Goal: Task Accomplishment & Management: Complete application form

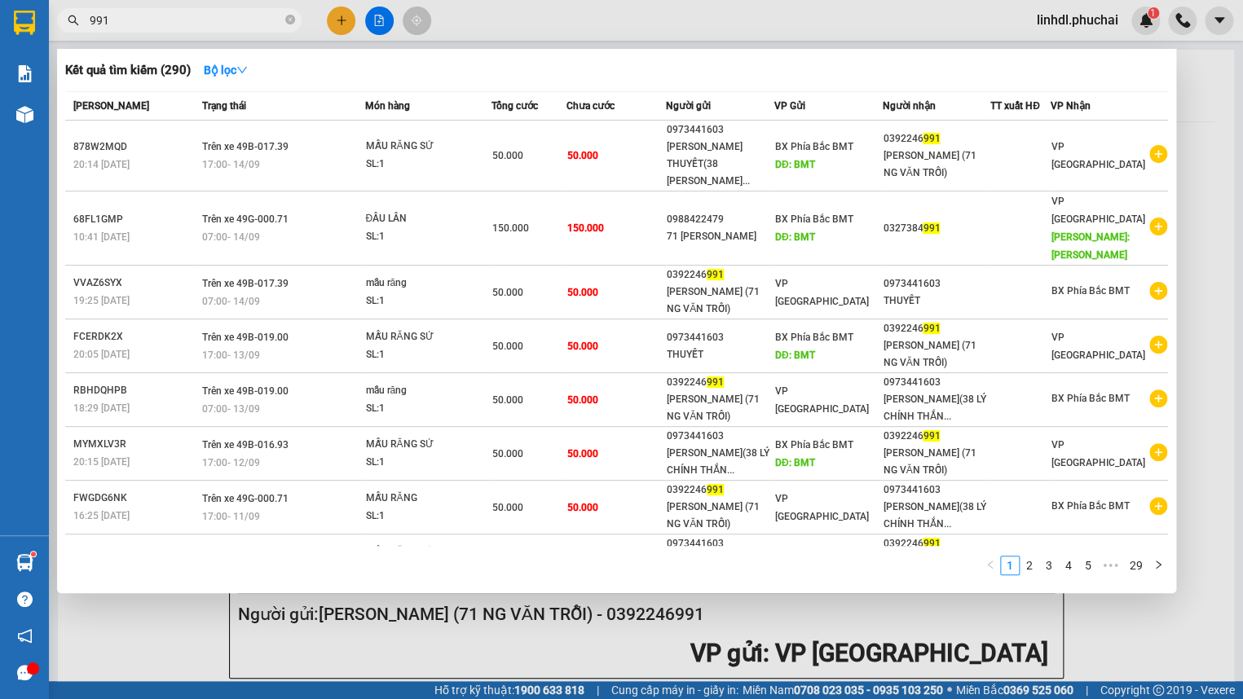
drag, startPoint x: 0, startPoint y: 0, endPoint x: 172, endPoint y: 20, distance: 173.1
click at [172, 20] on input "991" at bounding box center [186, 20] width 192 height 18
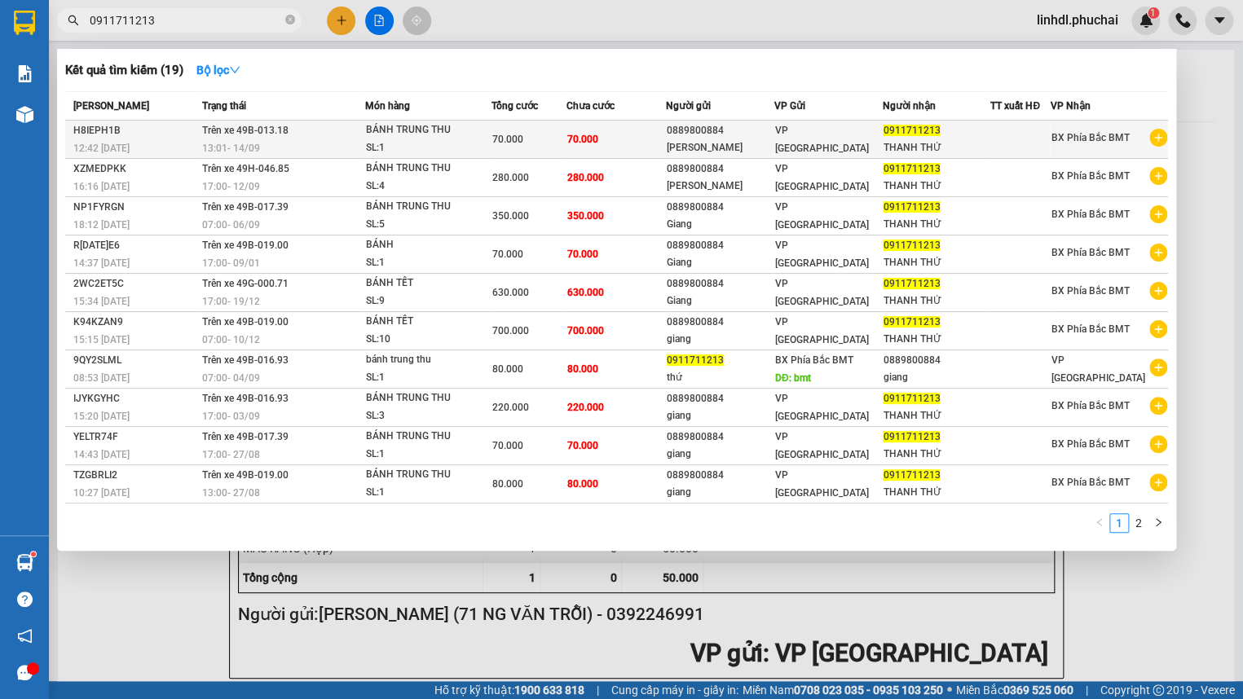
type input "0911711213"
click at [269, 129] on span "Trên xe 49B-013.18" at bounding box center [245, 130] width 86 height 11
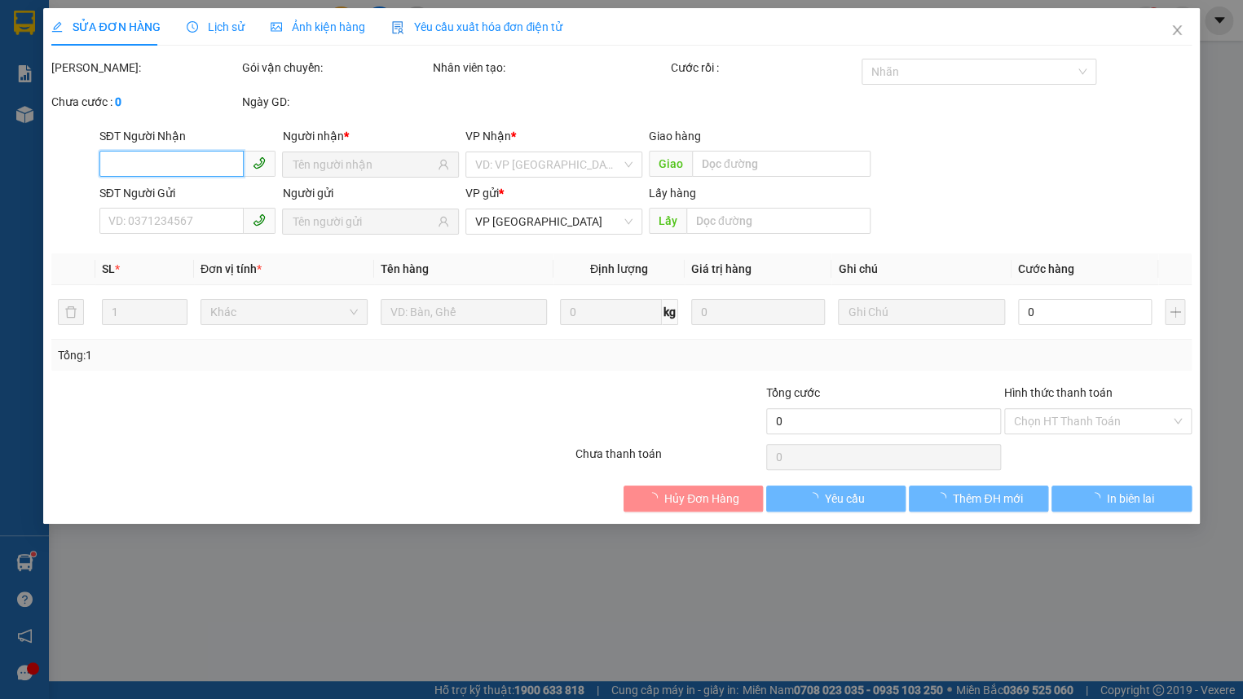
type input "0911711213"
type input "0889800884"
type input "70.000"
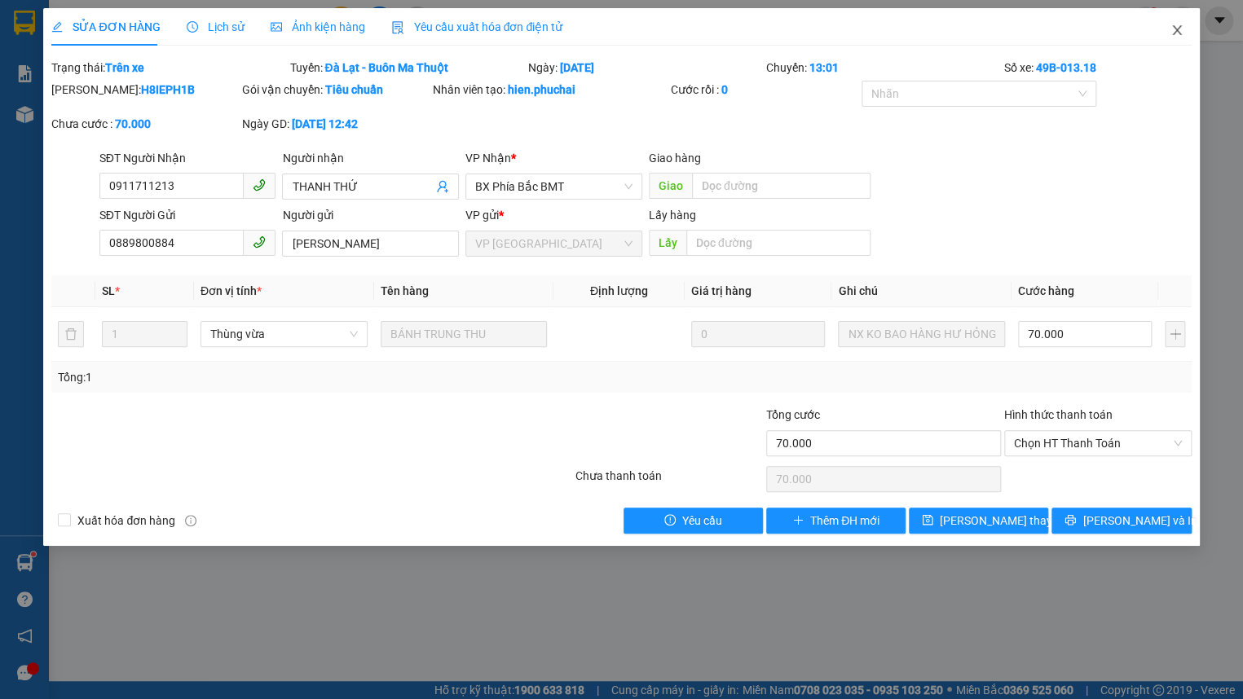
click at [1181, 33] on icon "close" at bounding box center [1176, 30] width 13 height 13
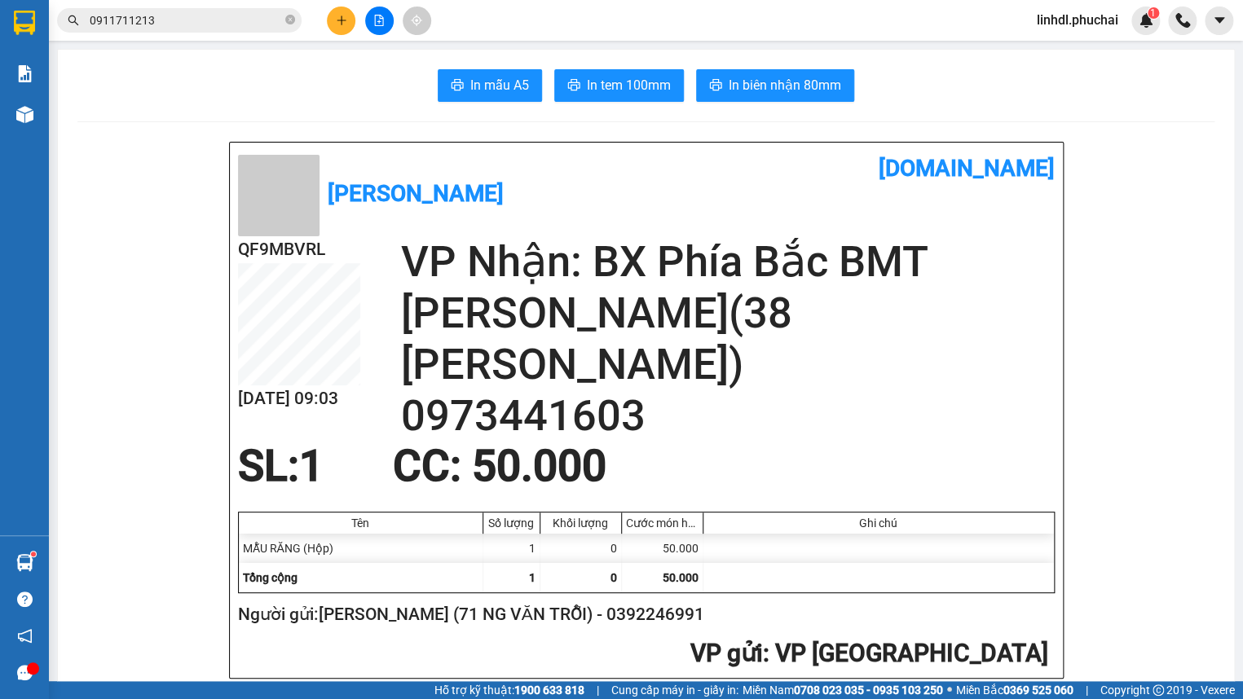
click at [181, 13] on input "0911711213" at bounding box center [186, 20] width 192 height 18
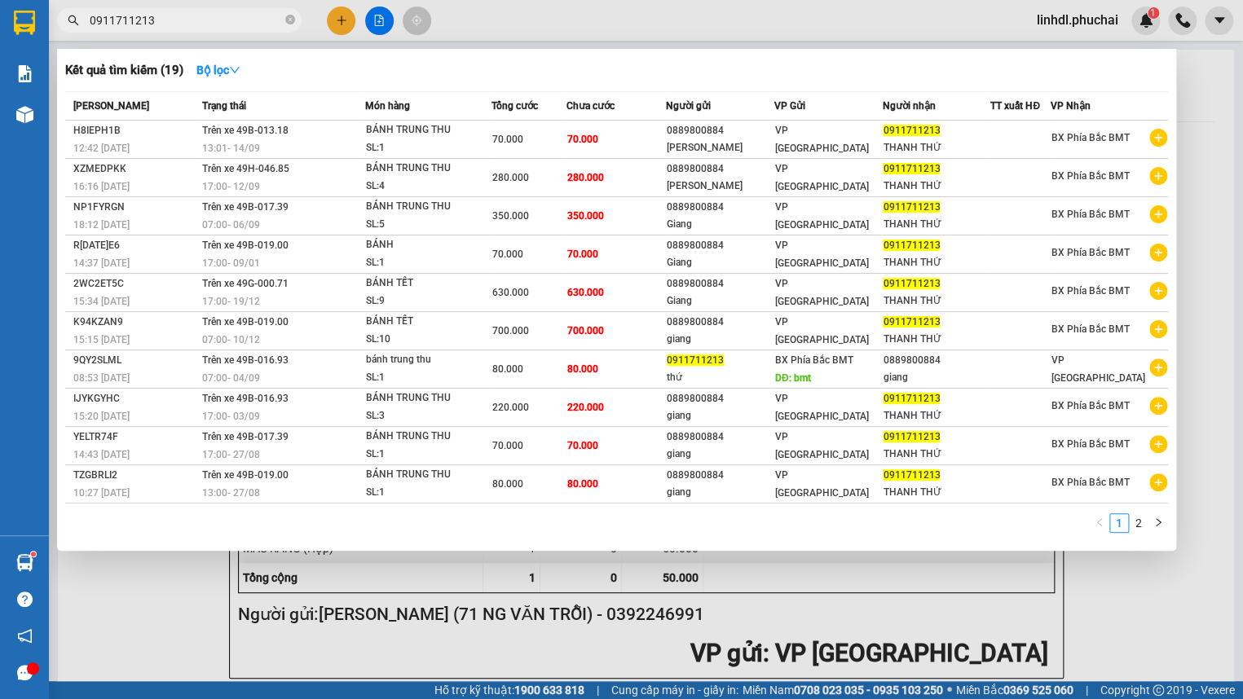
click at [181, 13] on input "0911711213" at bounding box center [186, 20] width 192 height 18
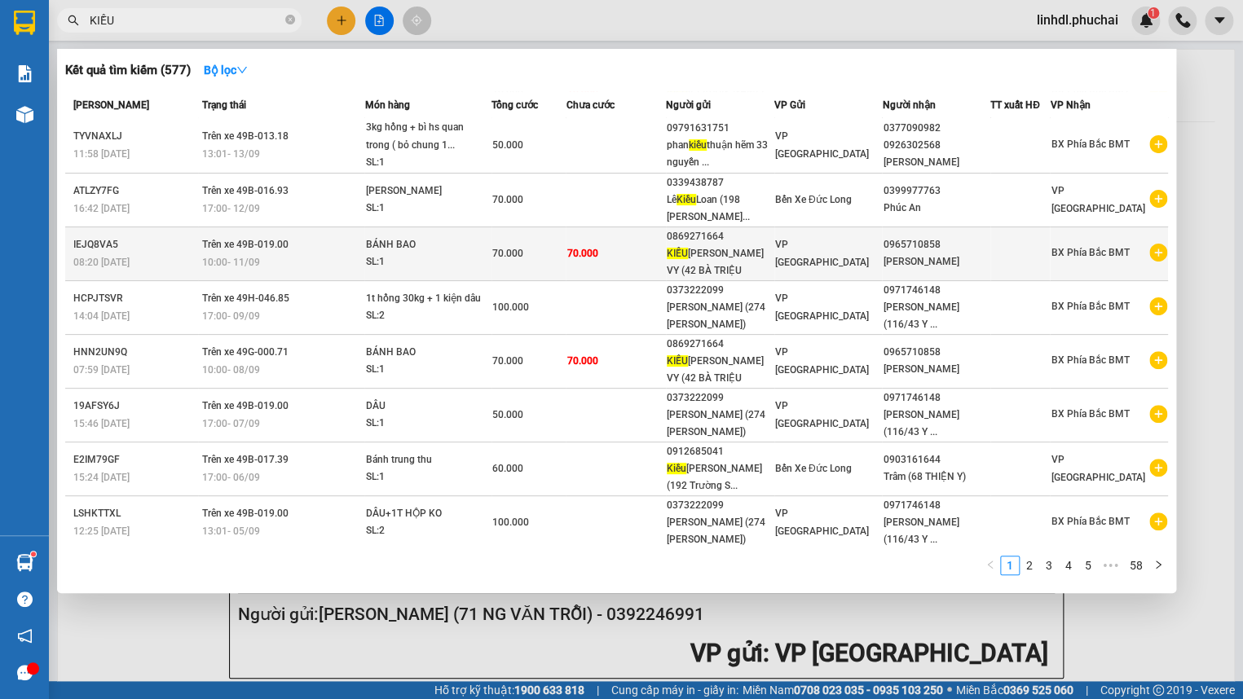
scroll to position [97, 0]
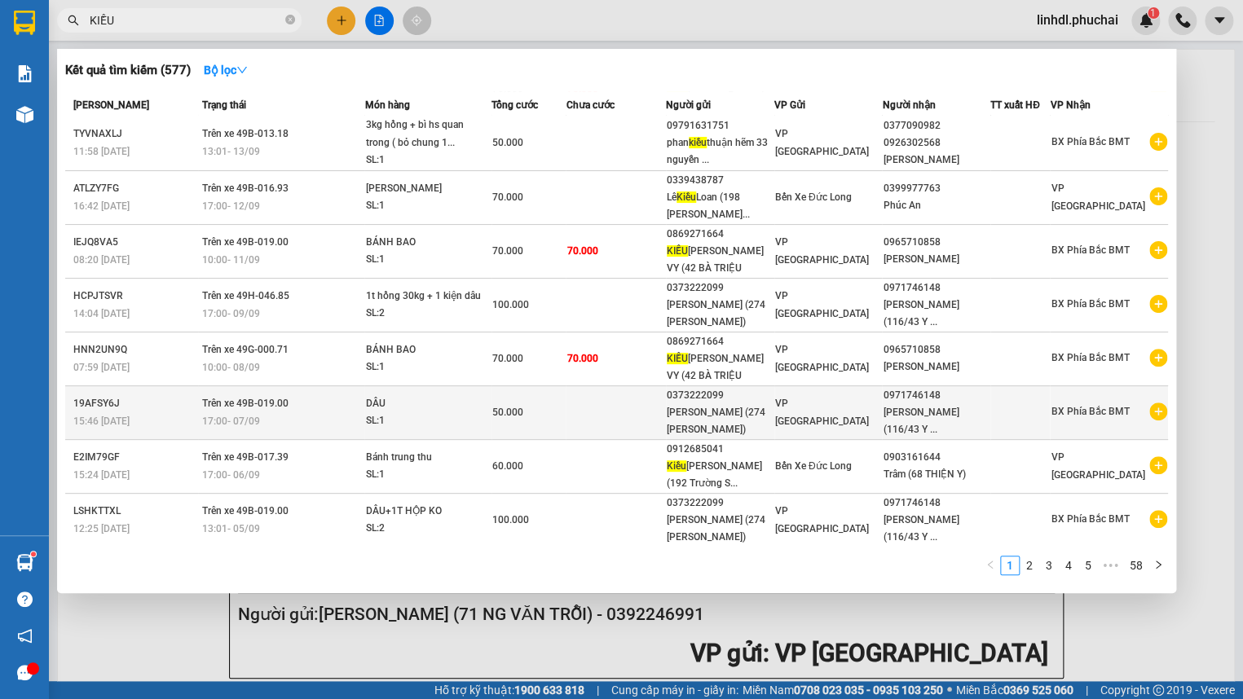
type input "KIỀU"
click at [748, 411] on div "[PERSON_NAME] (274 [PERSON_NAME])" at bounding box center [720, 421] width 107 height 34
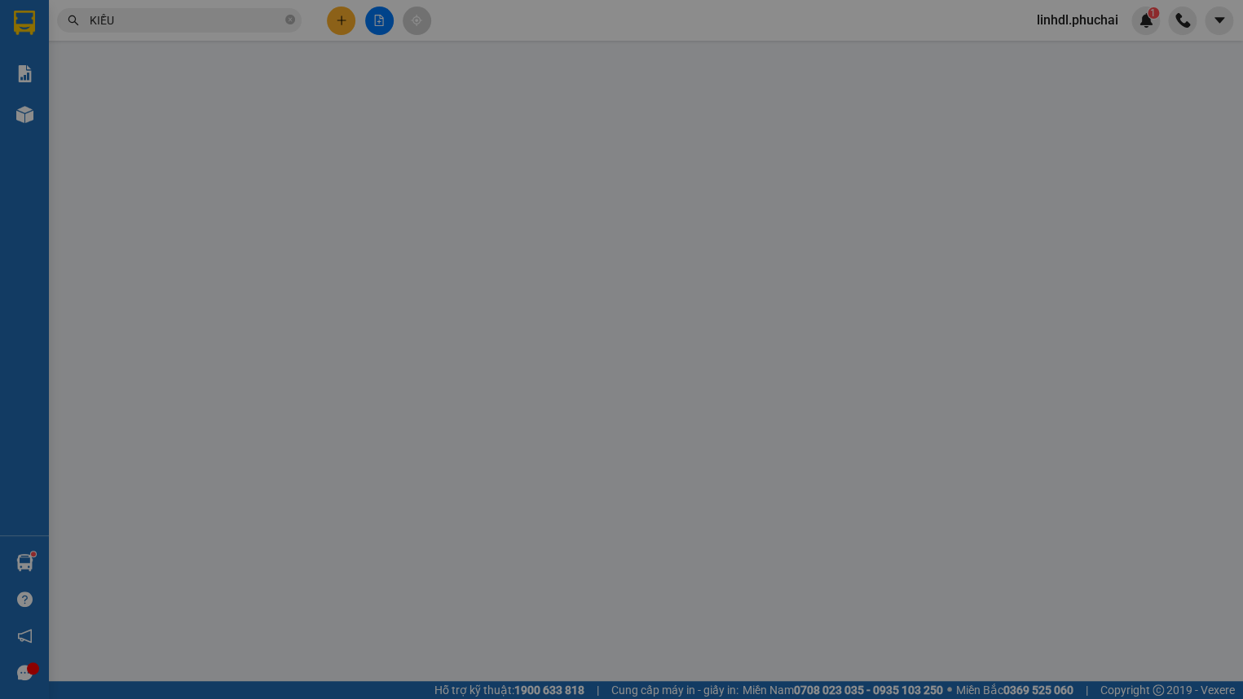
type input "0971746148"
type input "0373222099"
type input "50.000"
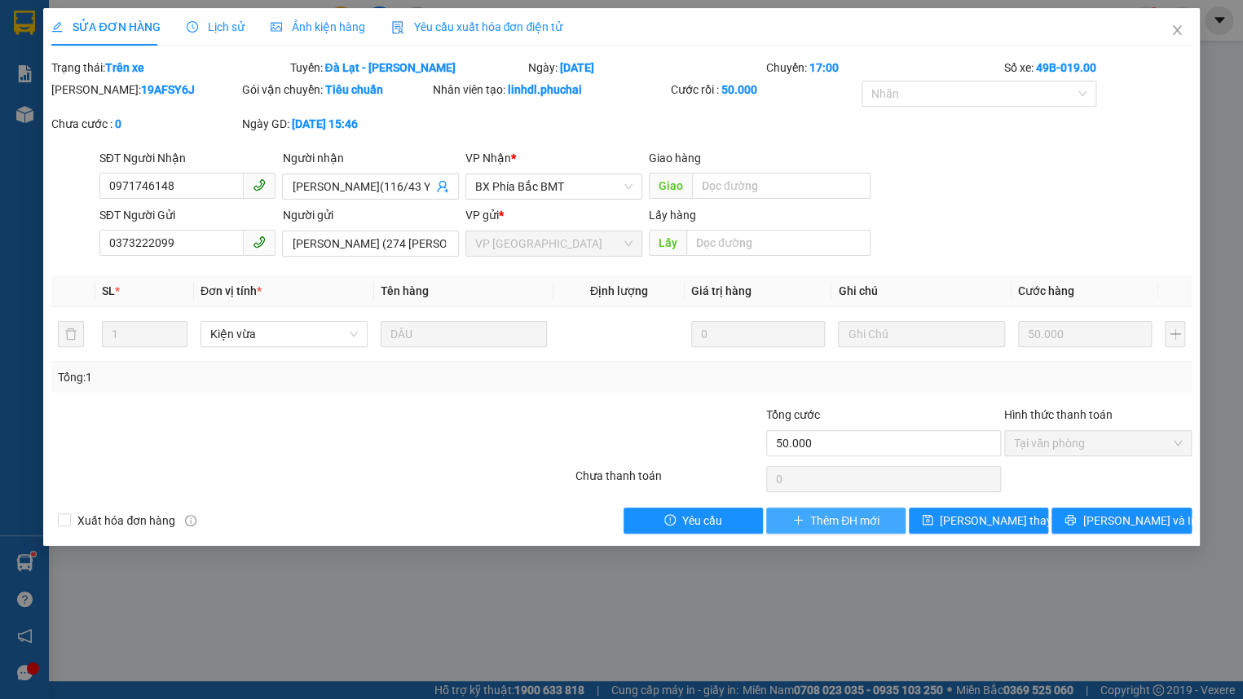
click at [864, 521] on span "Thêm ĐH mới" at bounding box center [844, 521] width 69 height 18
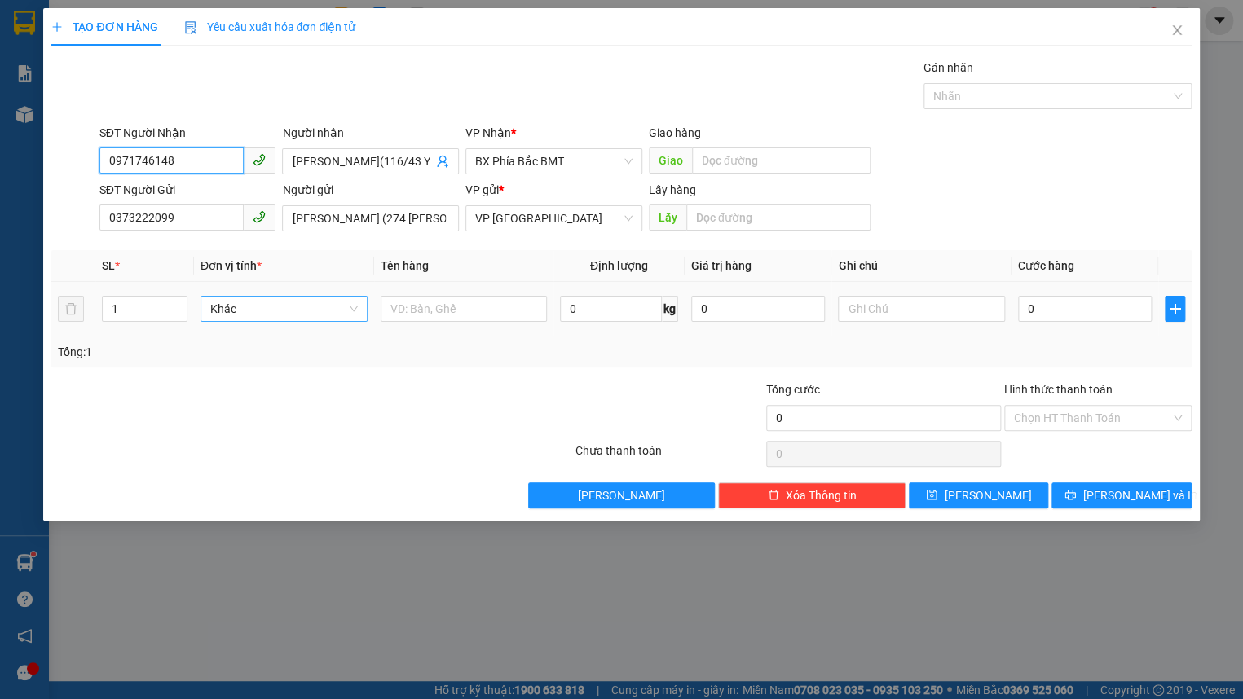
click at [244, 308] on span "Khác" at bounding box center [283, 309] width 147 height 24
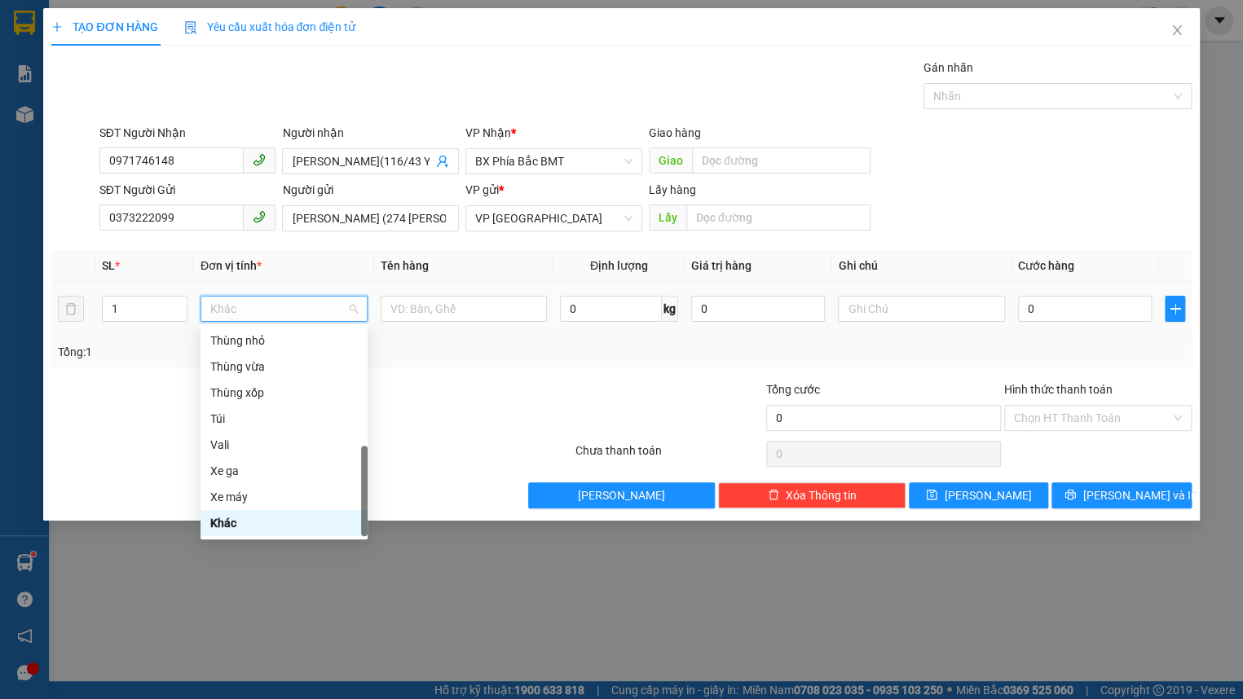
type input "T"
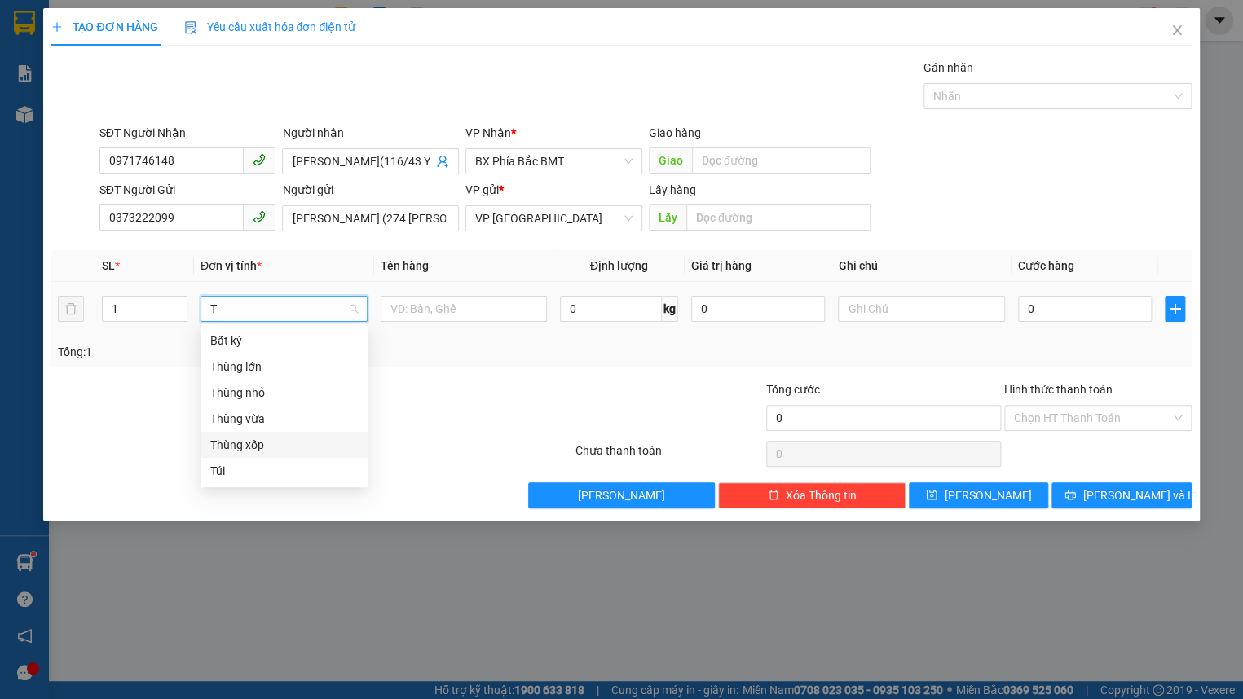
click at [265, 440] on div "Thùng xốp" at bounding box center [283, 445] width 147 height 18
click at [438, 327] on td at bounding box center [464, 309] width 180 height 55
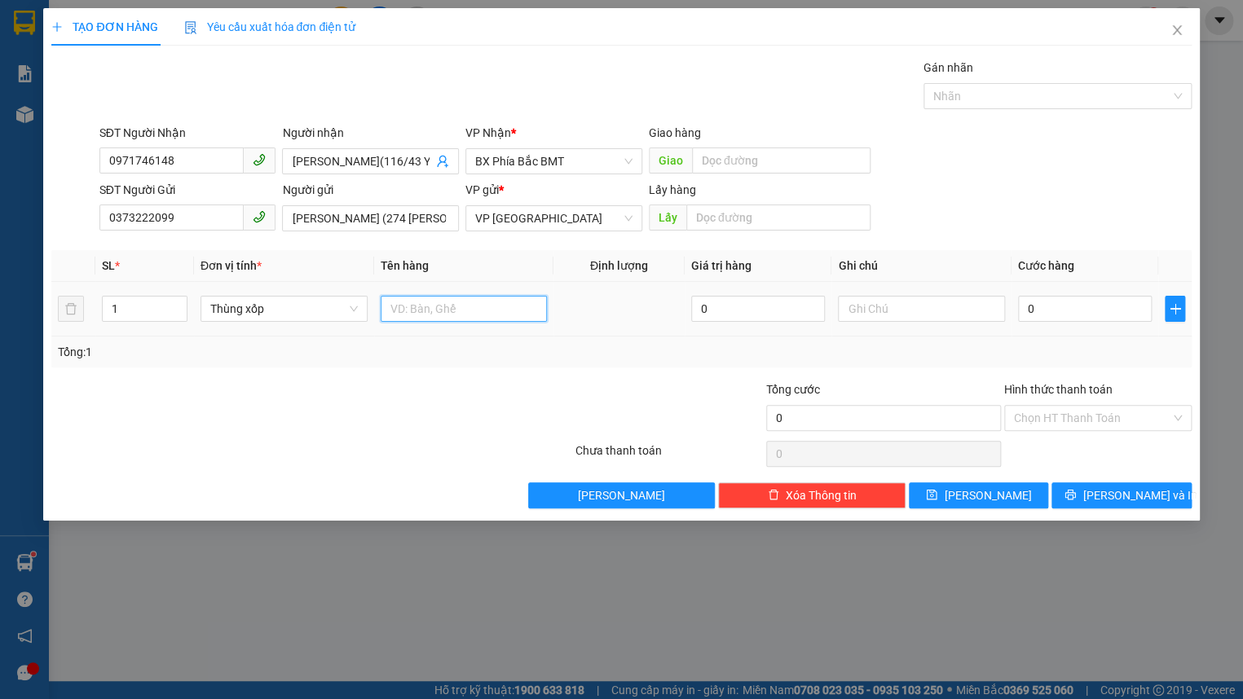
click at [428, 301] on input "text" at bounding box center [464, 309] width 167 height 26
type input "DÂU 12KG"
click at [1090, 310] on input "0" at bounding box center [1085, 309] width 134 height 26
type input "6"
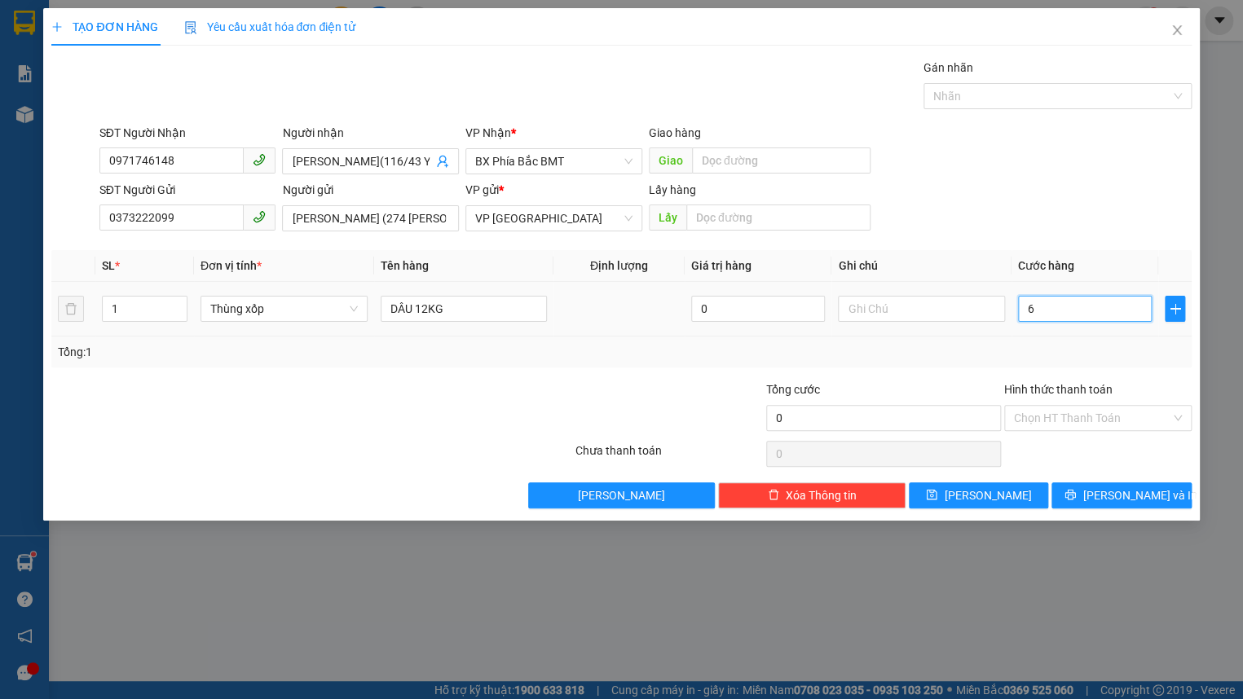
type input "6"
type input "62"
type input "6"
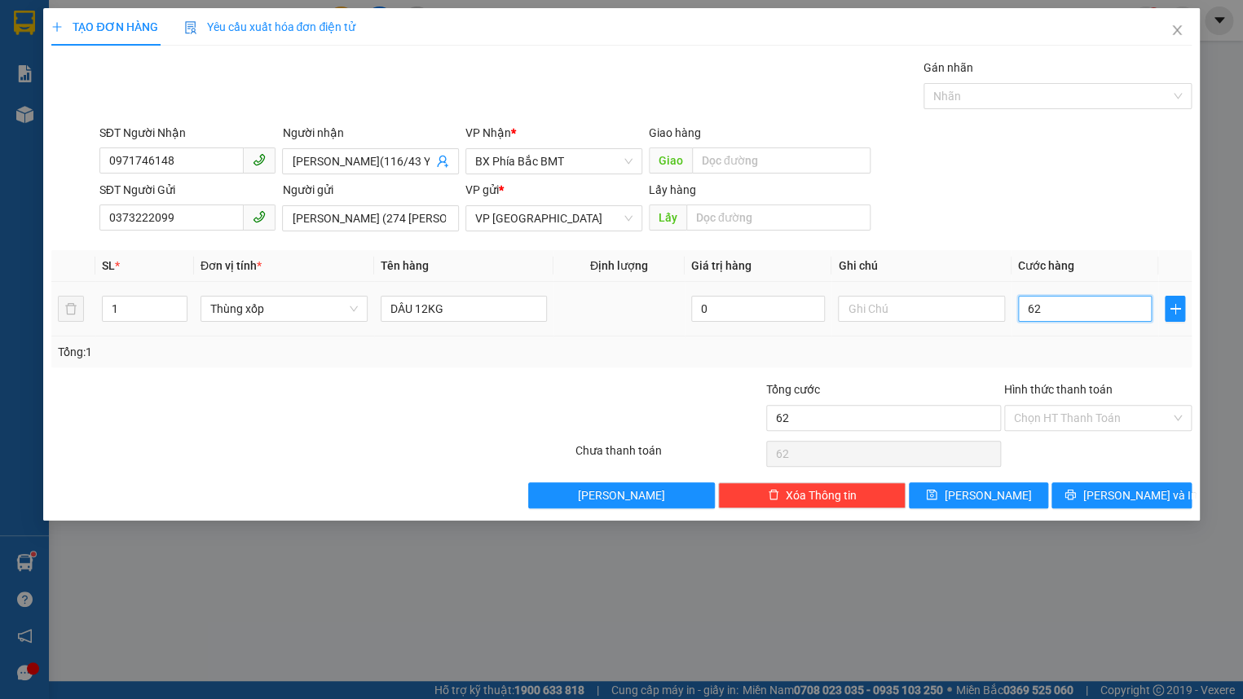
type input "6"
type input "60"
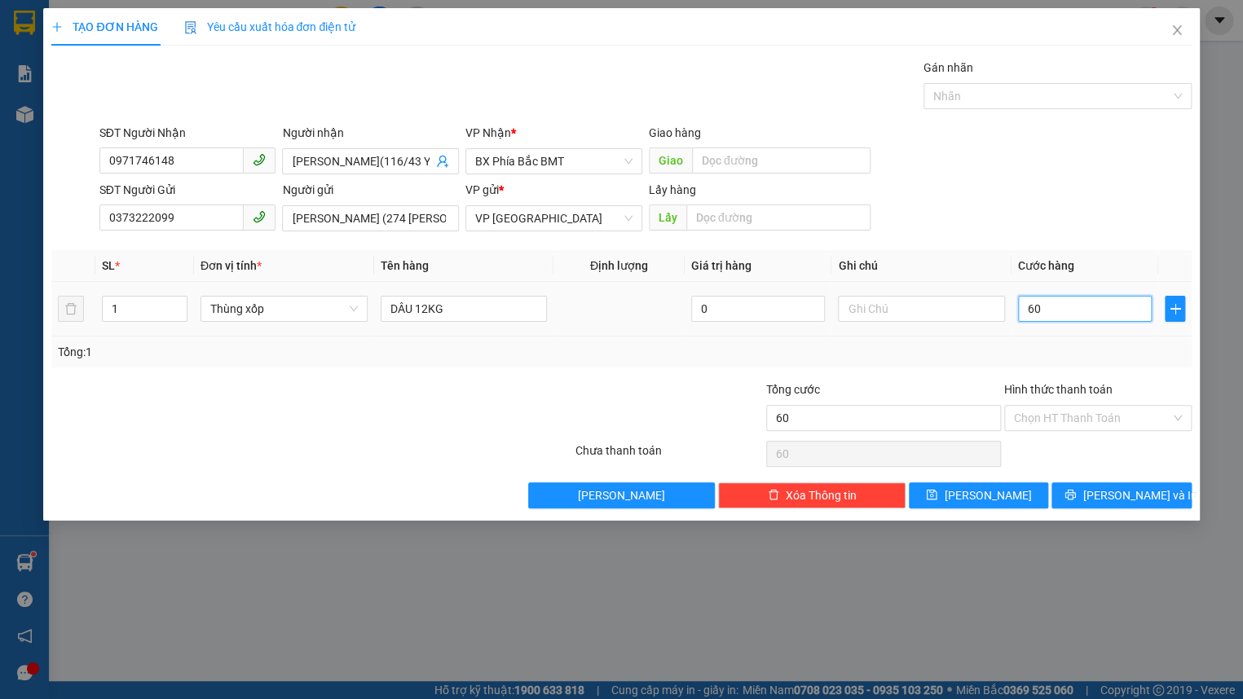
type input "600"
type input "6.000"
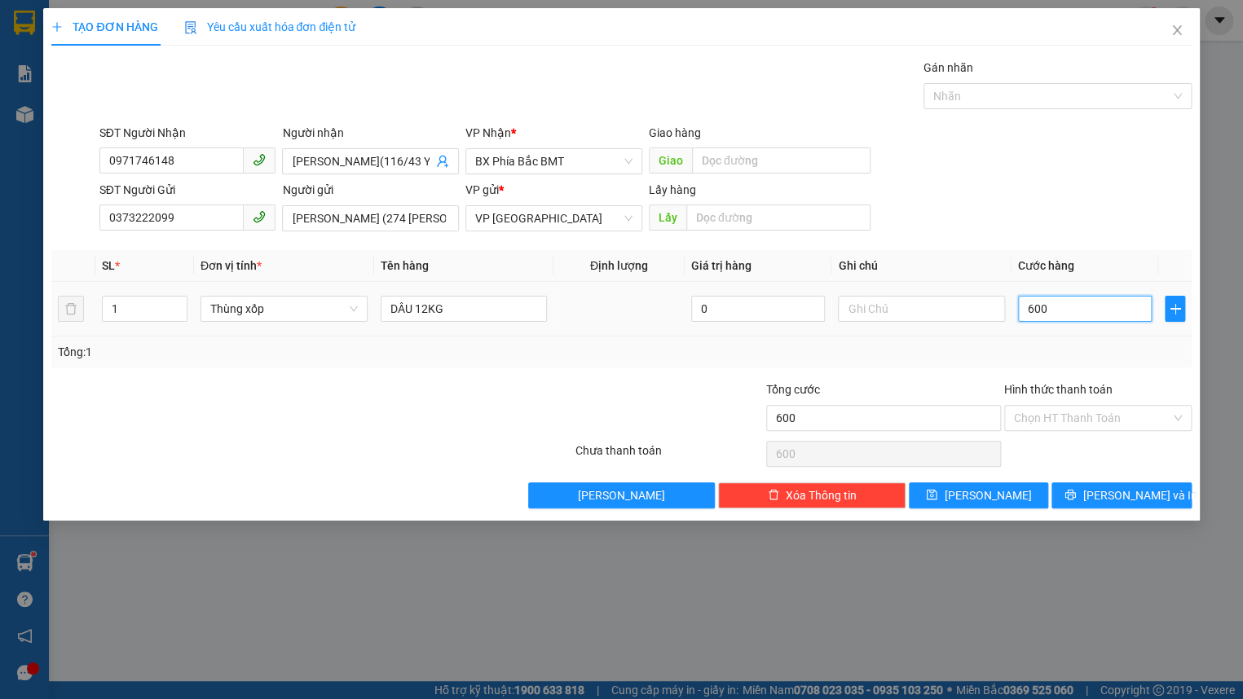
type input "6.000"
type input "6.000.000"
click at [1090, 310] on input "6.000.000" at bounding box center [1085, 309] width 134 height 26
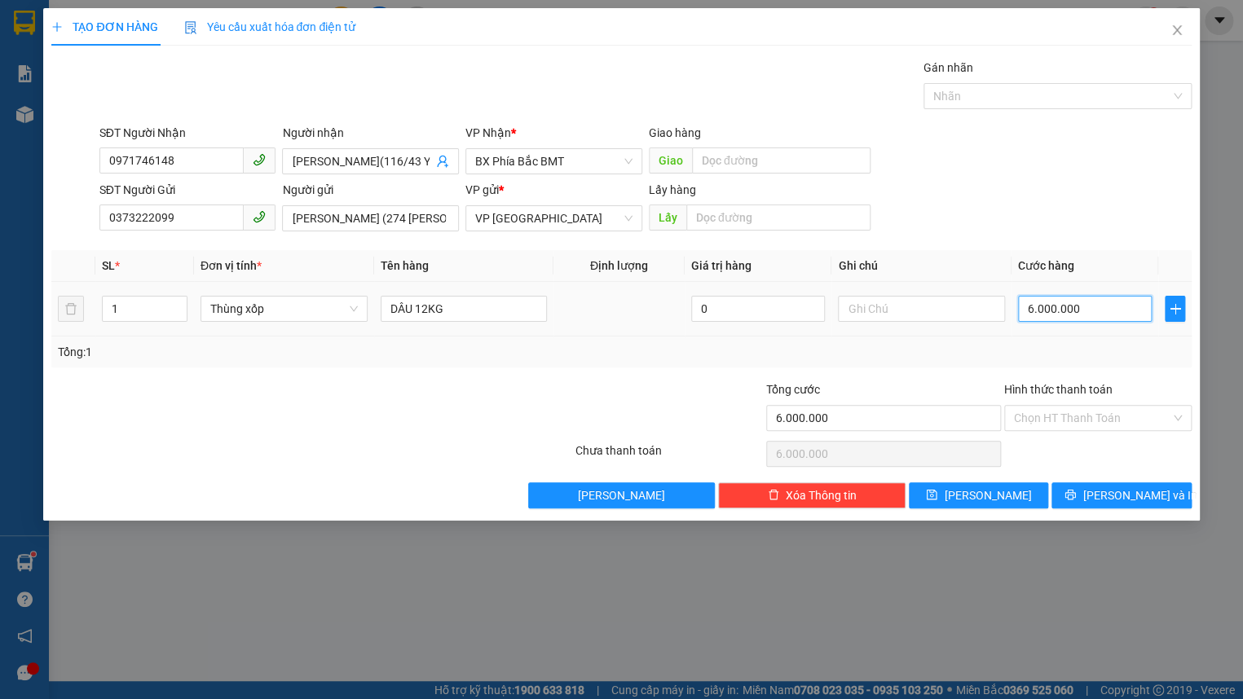
click at [1090, 310] on input "6.000.000" at bounding box center [1085, 309] width 134 height 26
type input "6"
type input "60"
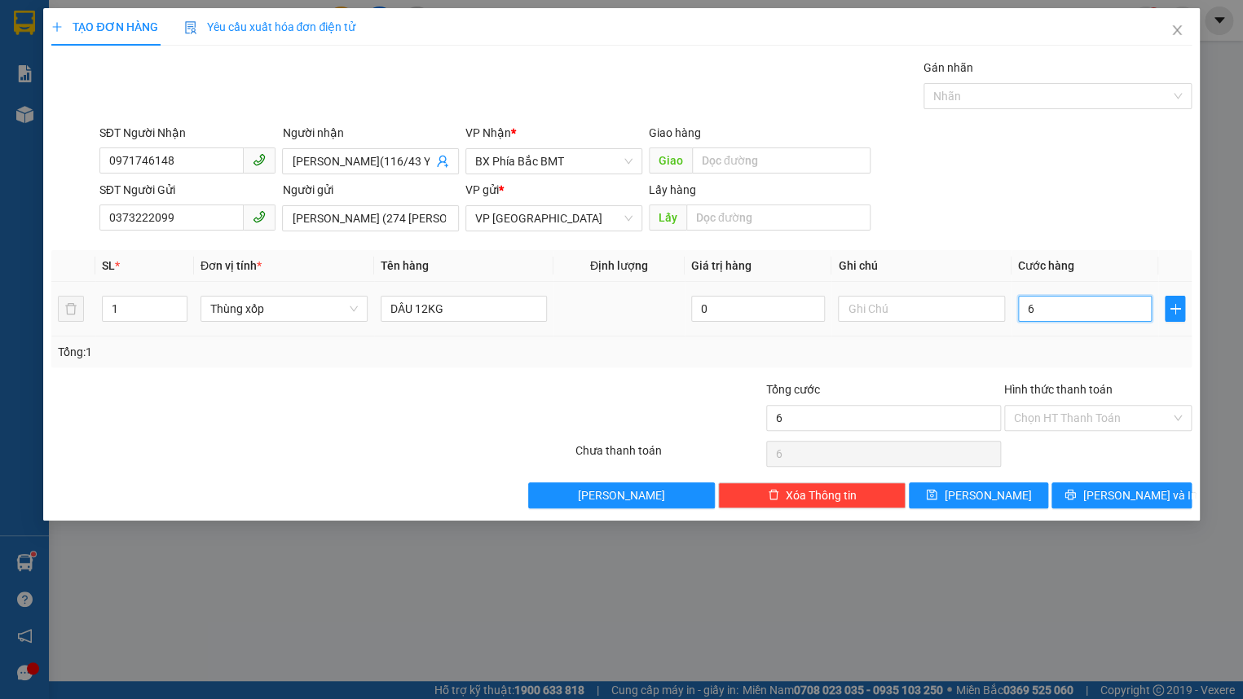
type input "60"
type input "600"
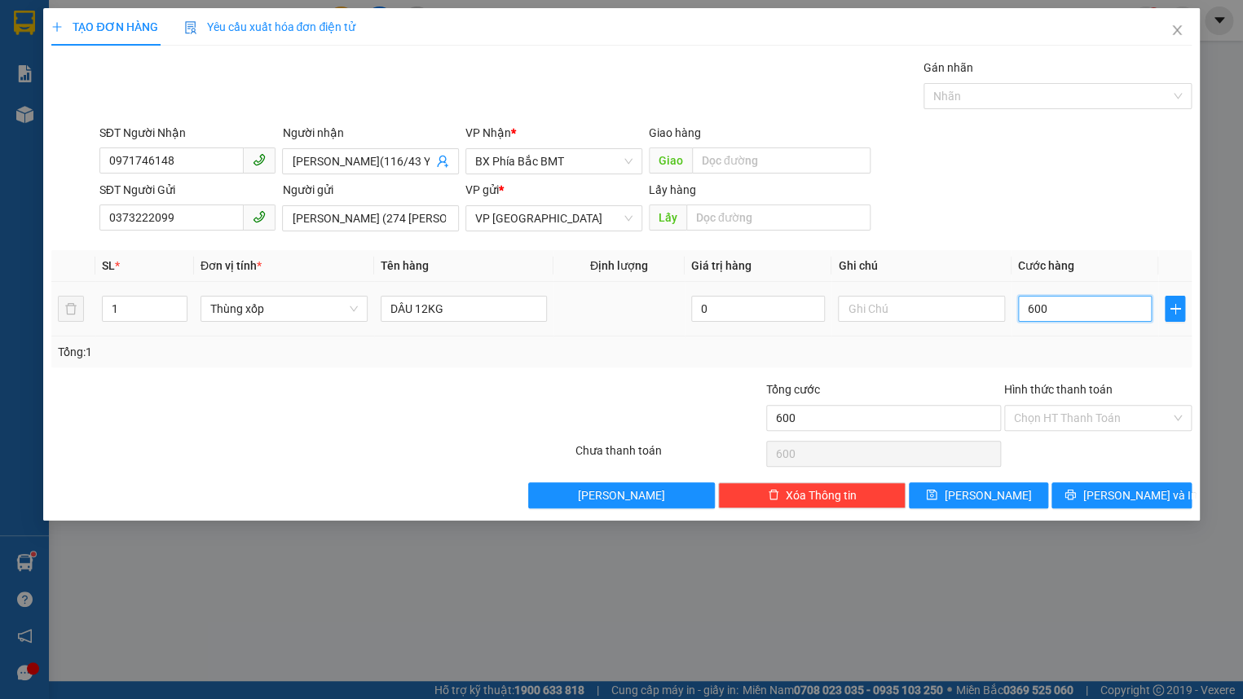
type input "6.000"
type input "60.000"
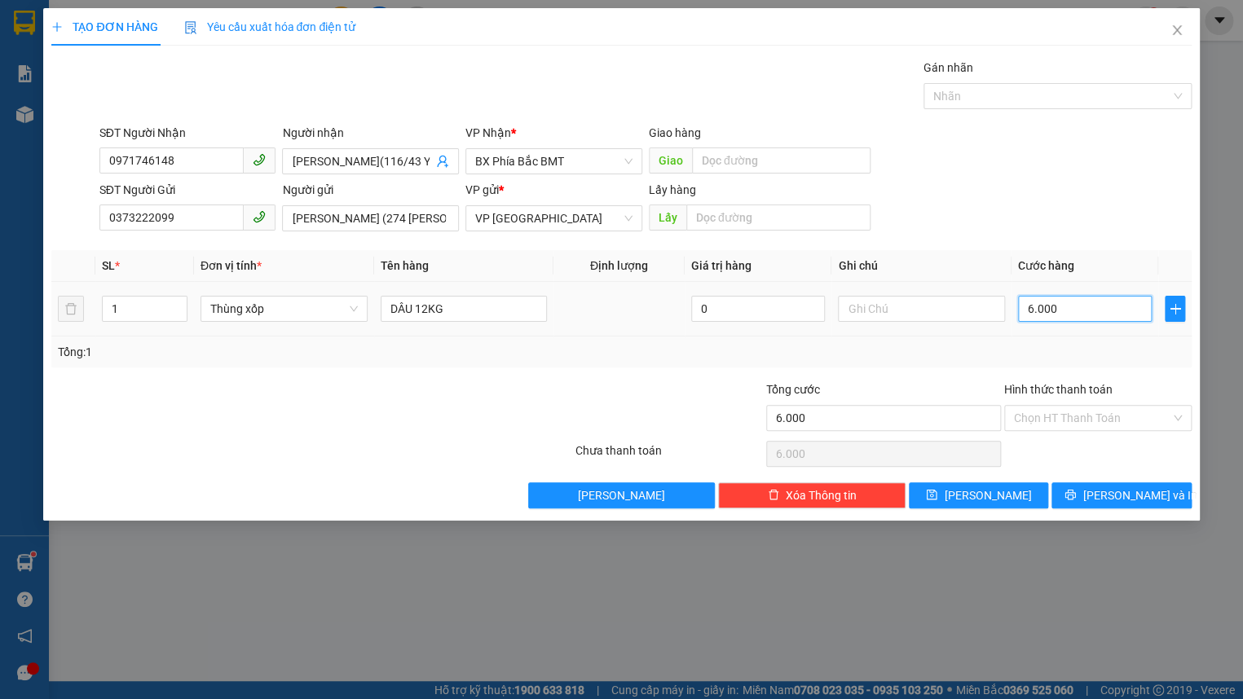
type input "60.000"
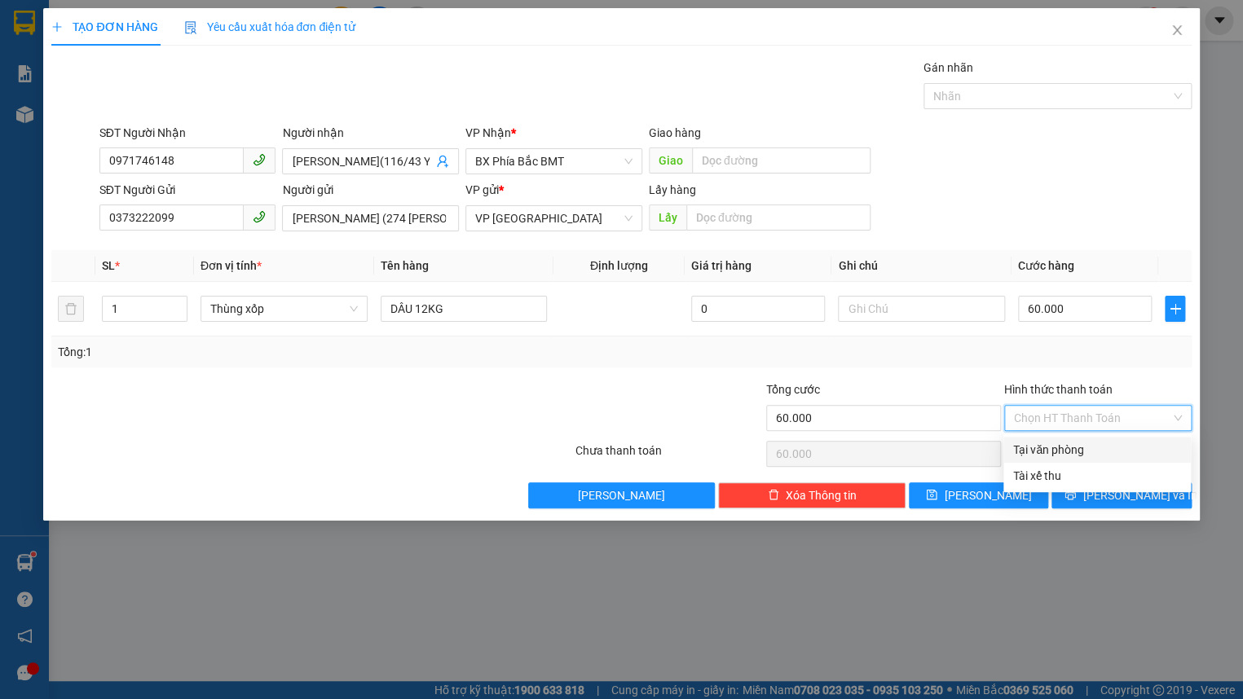
click at [1092, 416] on input "Hình thức thanh toán" at bounding box center [1092, 418] width 156 height 24
click at [1073, 451] on div "Tại văn phòng" at bounding box center [1097, 450] width 168 height 18
type input "0"
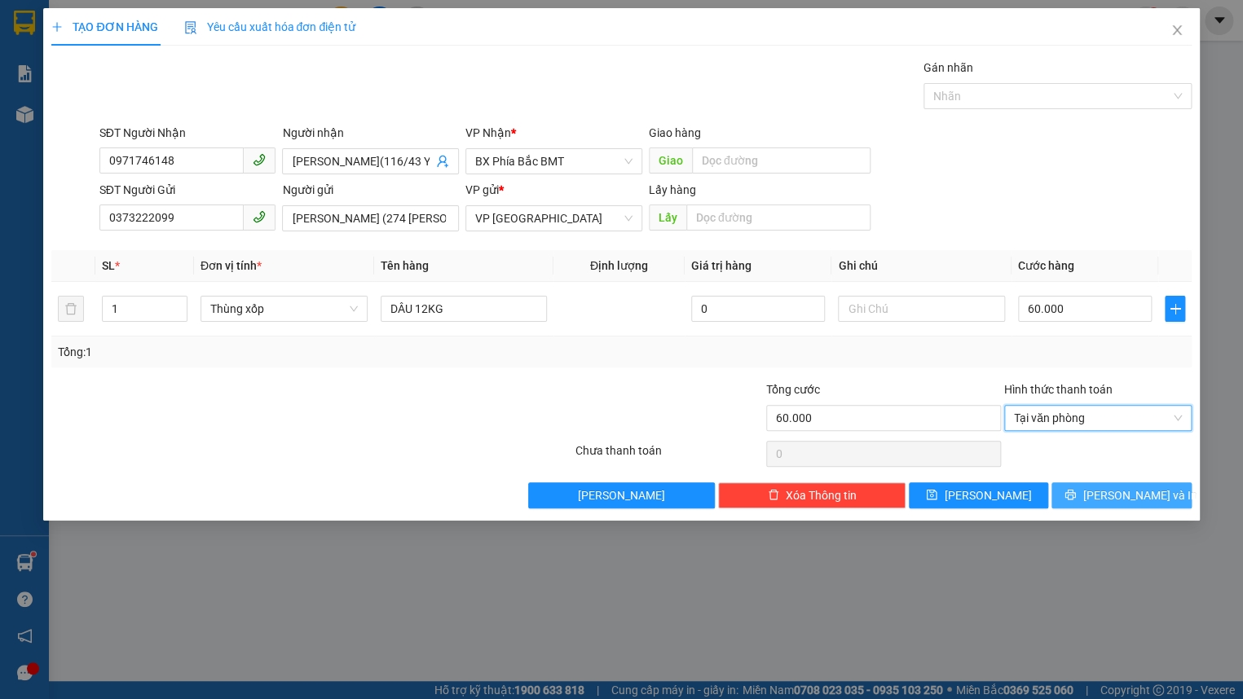
click at [1076, 493] on icon "printer" at bounding box center [1070, 495] width 11 height 11
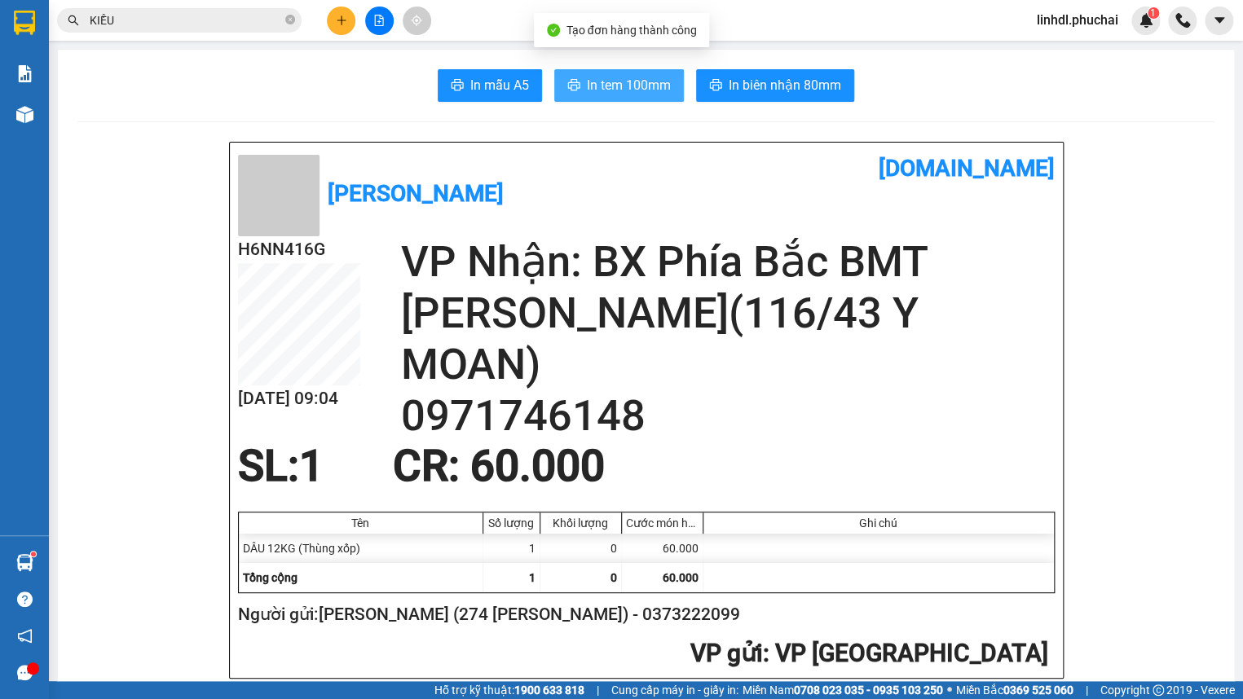
click at [654, 86] on span "In tem 100mm" at bounding box center [629, 85] width 84 height 20
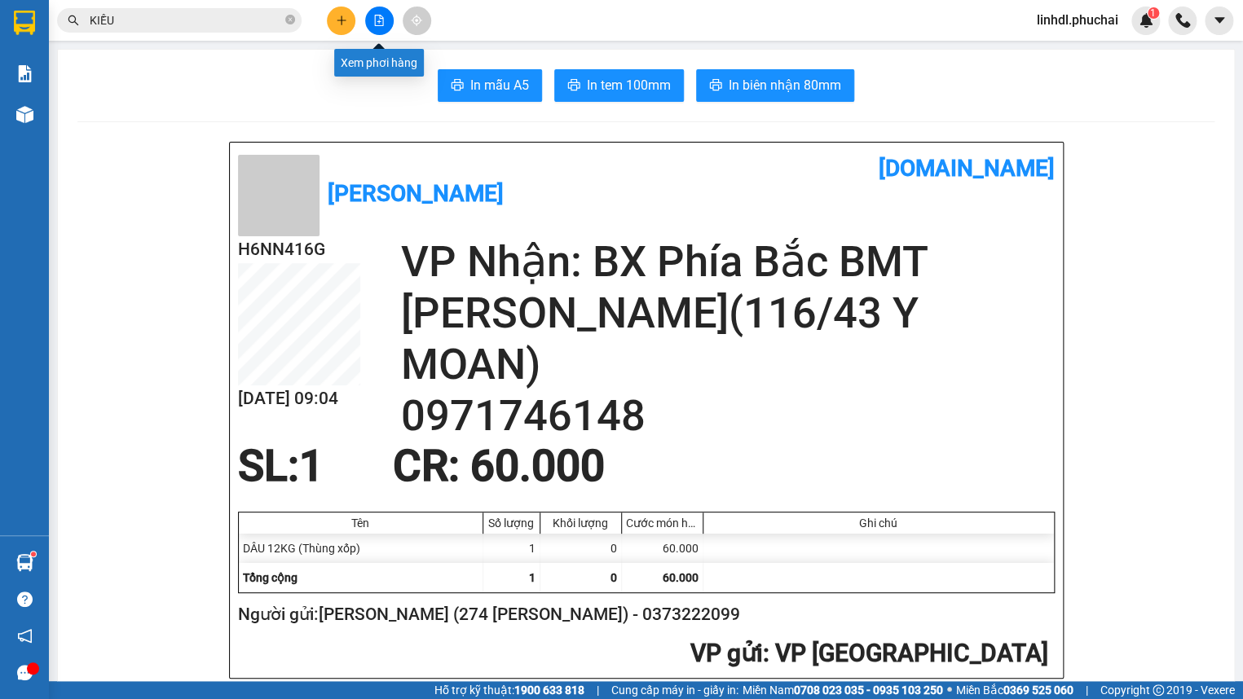
click at [376, 24] on icon "file-add" at bounding box center [379, 20] width 9 height 11
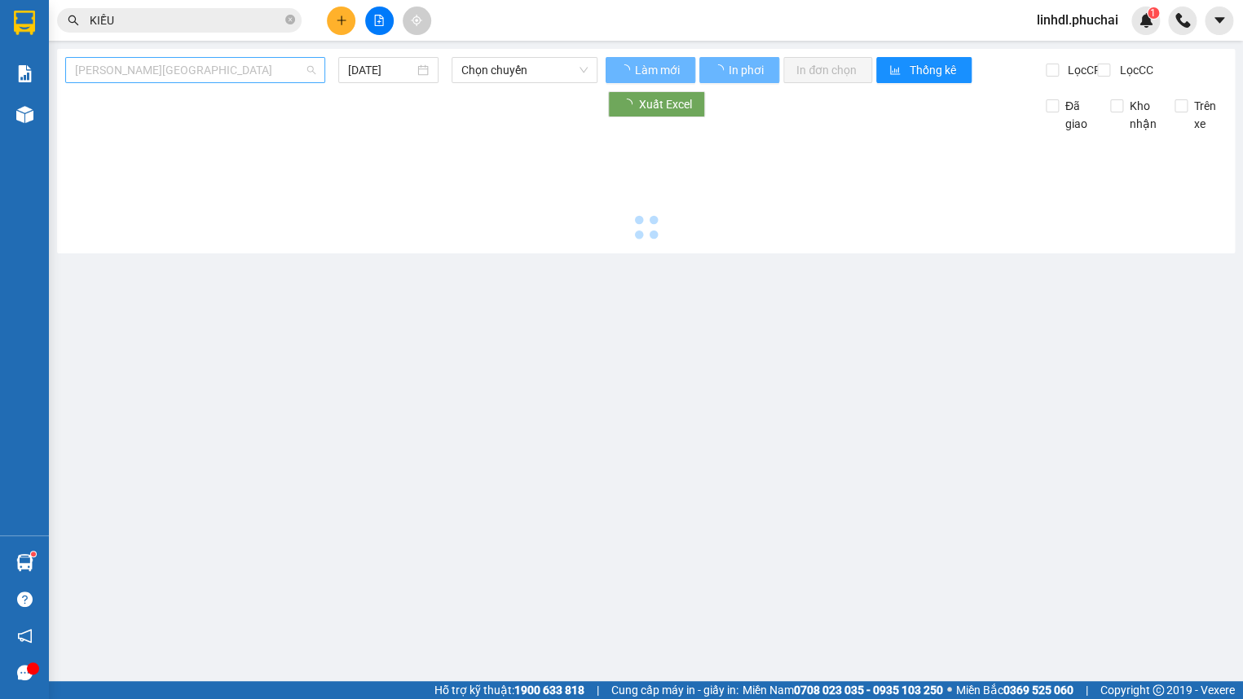
click at [195, 73] on span "[PERSON_NAME][GEOGRAPHIC_DATA]" at bounding box center [195, 70] width 240 height 24
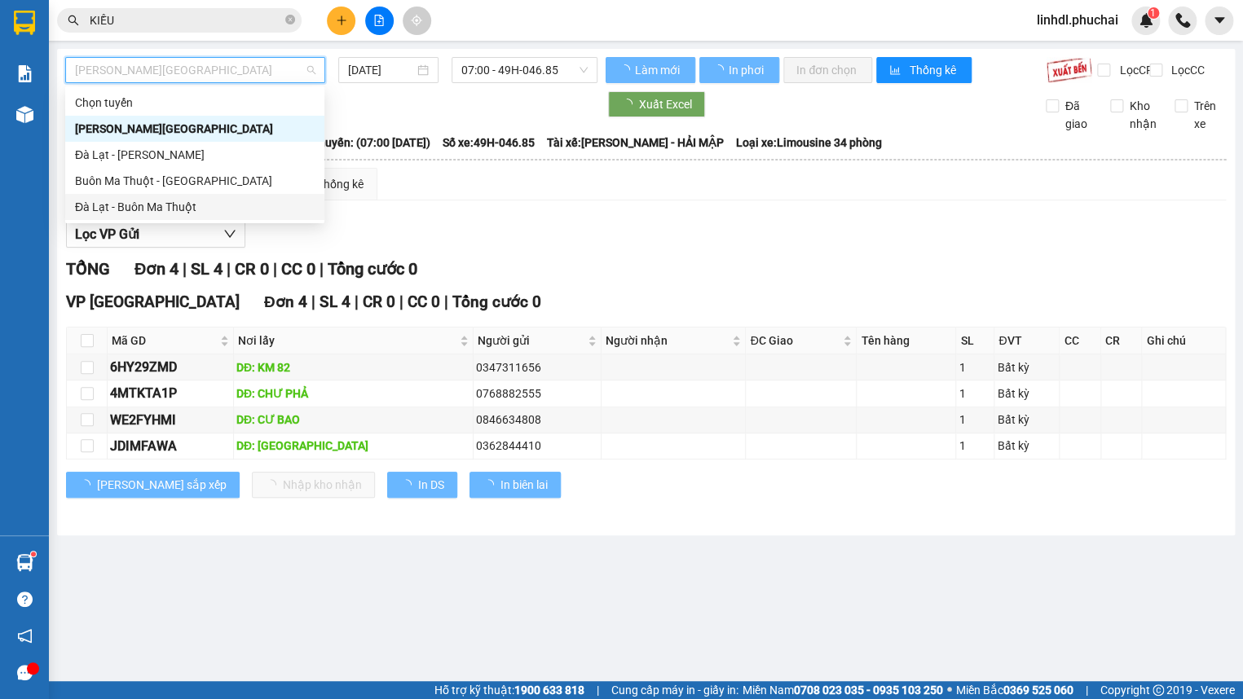
click at [155, 202] on div "Đà Lạt - Buôn Ma Thuột" at bounding box center [195, 207] width 240 height 18
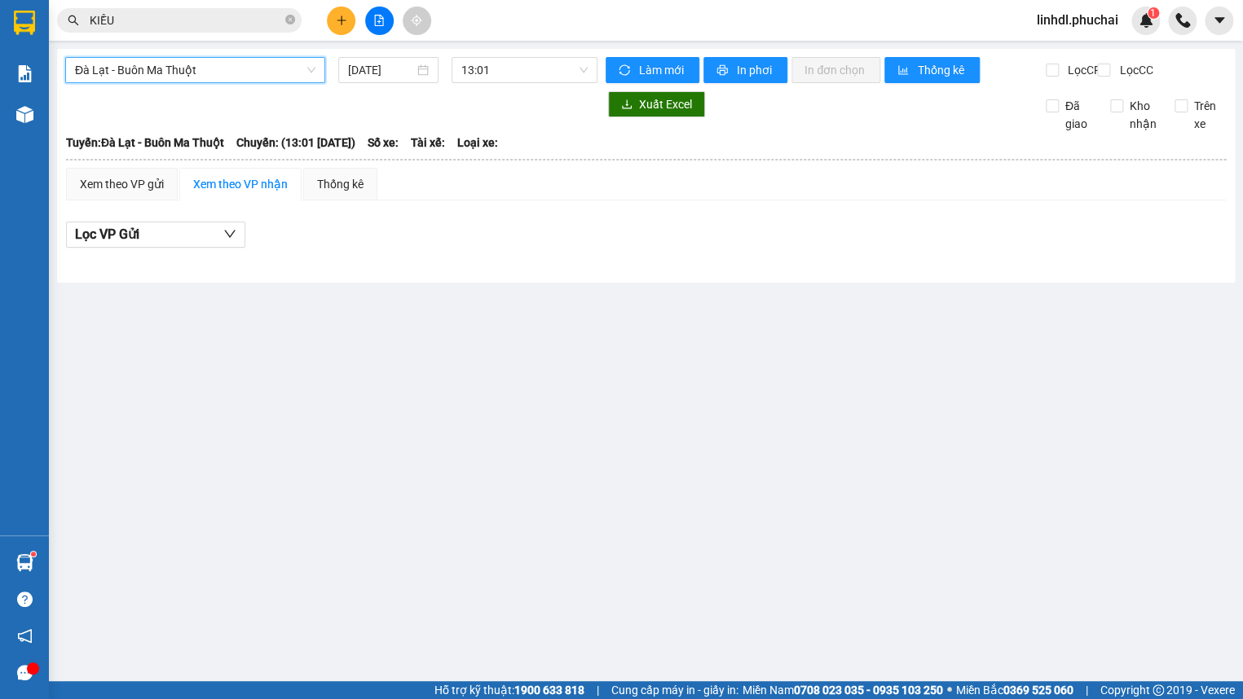
drag, startPoint x: 360, startPoint y: 77, endPoint x: 390, endPoint y: 86, distance: 31.5
click at [363, 77] on input "[DATE]" at bounding box center [381, 70] width 66 height 18
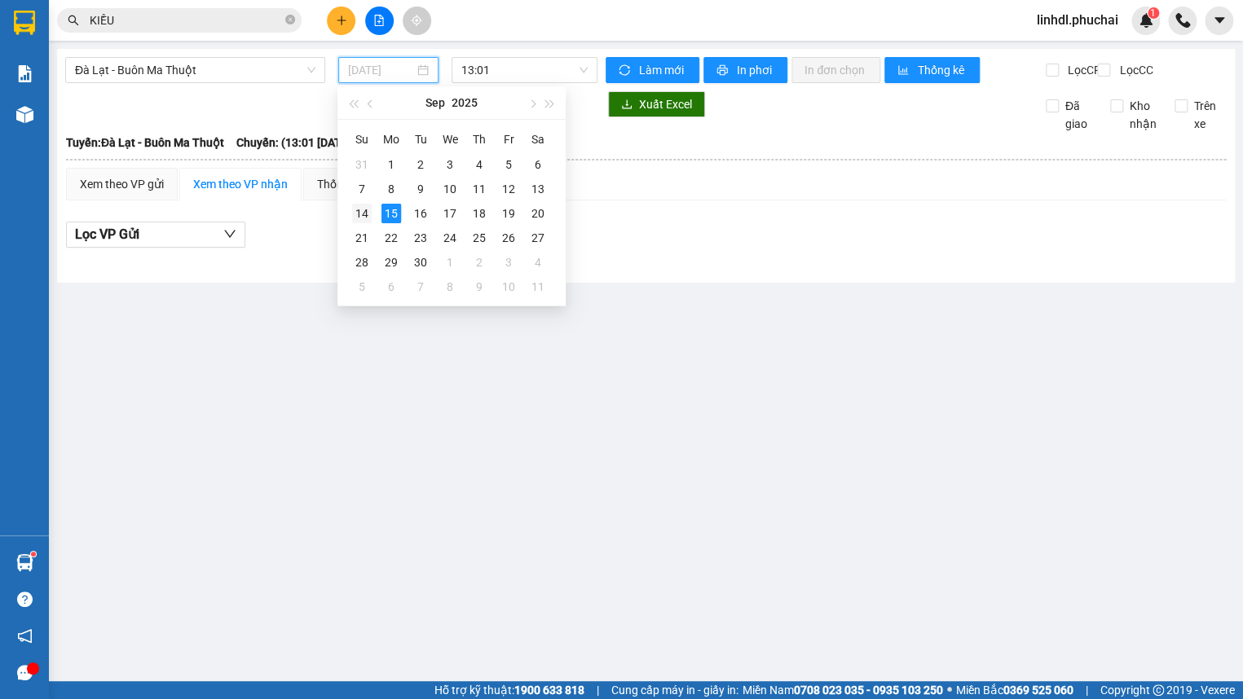
click at [367, 214] on div "14" at bounding box center [362, 214] width 20 height 20
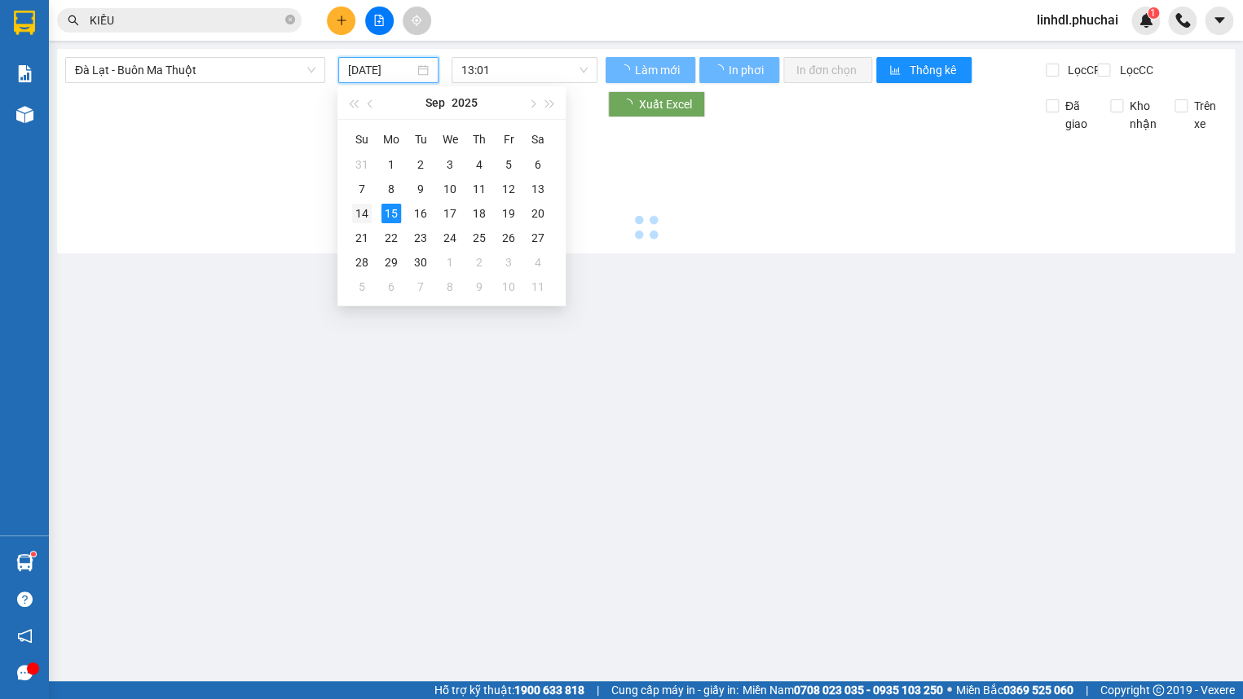
type input "[DATE]"
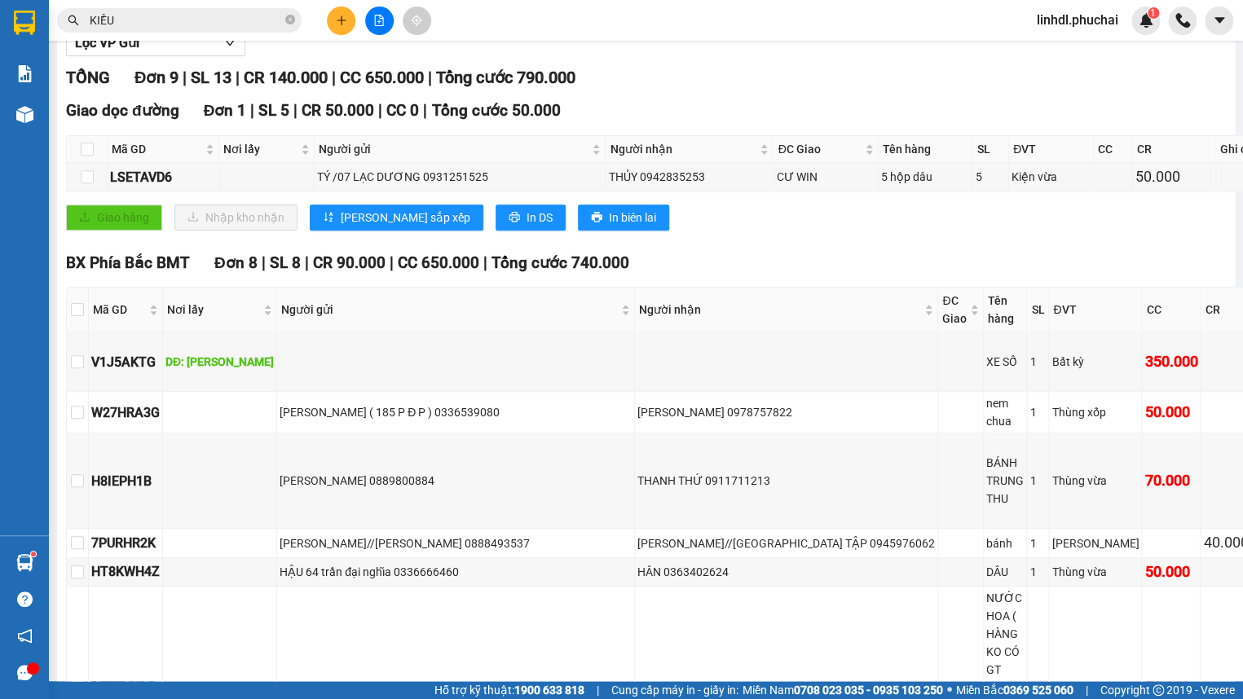
scroll to position [222, 0]
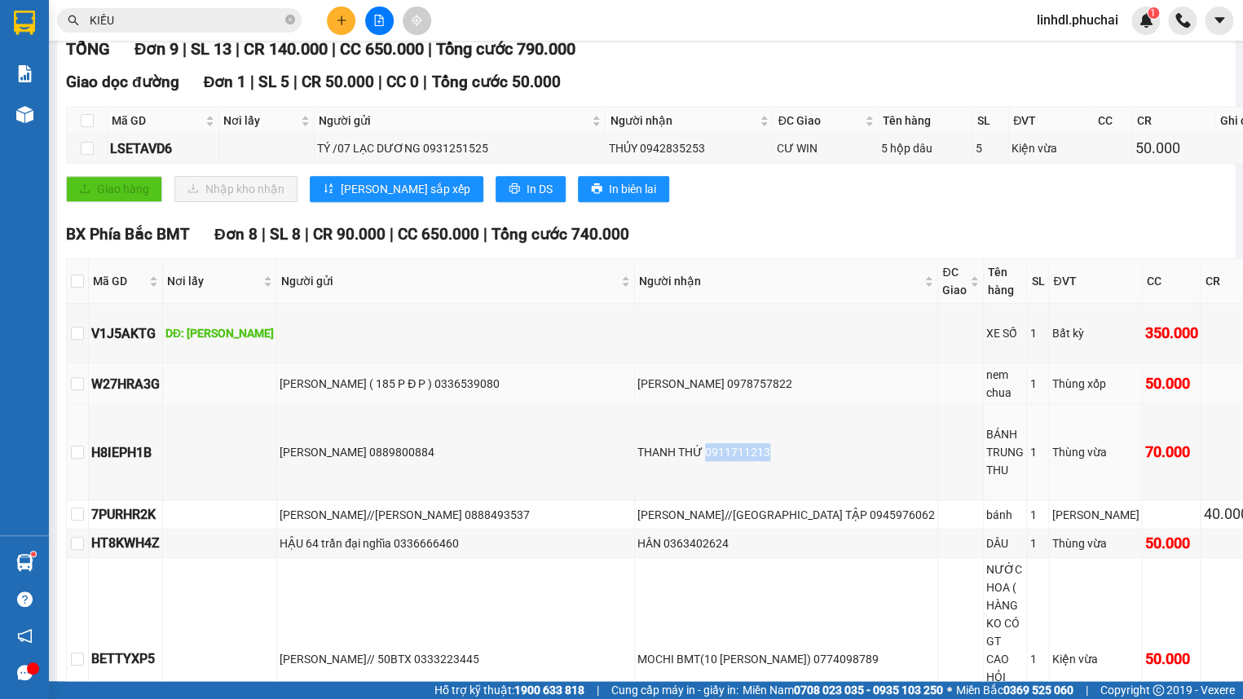
drag, startPoint x: 617, startPoint y: 429, endPoint x: 755, endPoint y: 385, distance: 145.3
click at [696, 443] on div "THANH THỨ 0911711213" at bounding box center [785, 452] width 297 height 18
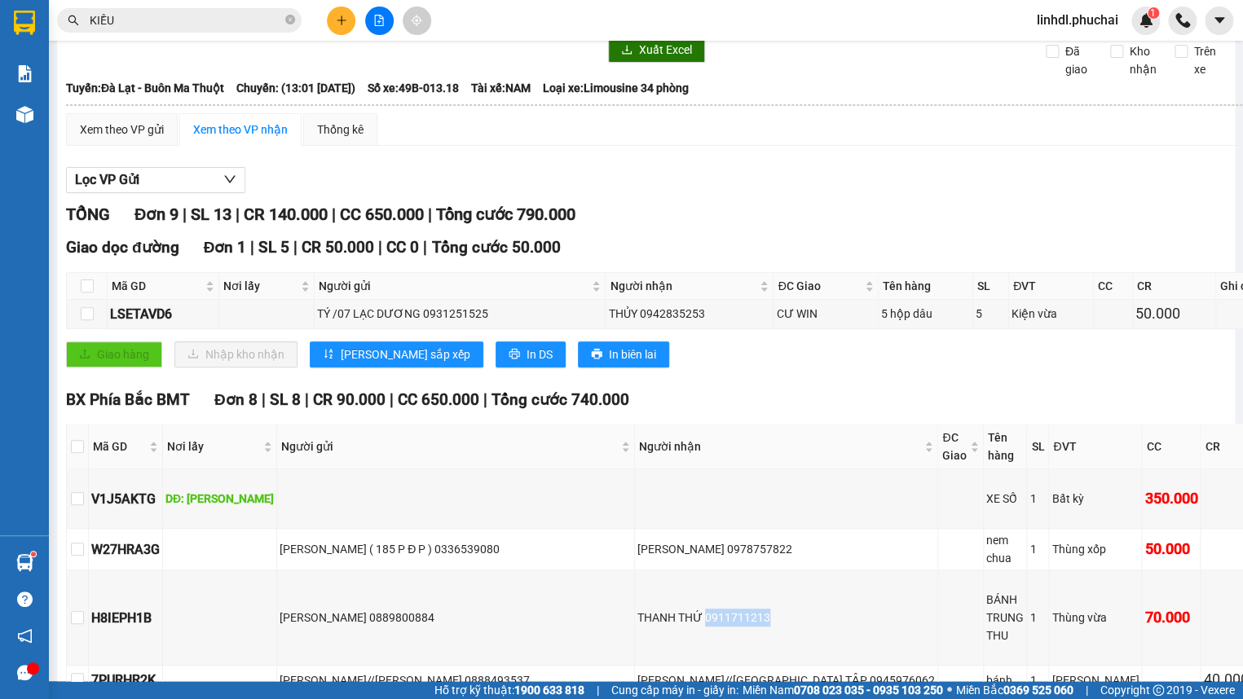
scroll to position [0, 0]
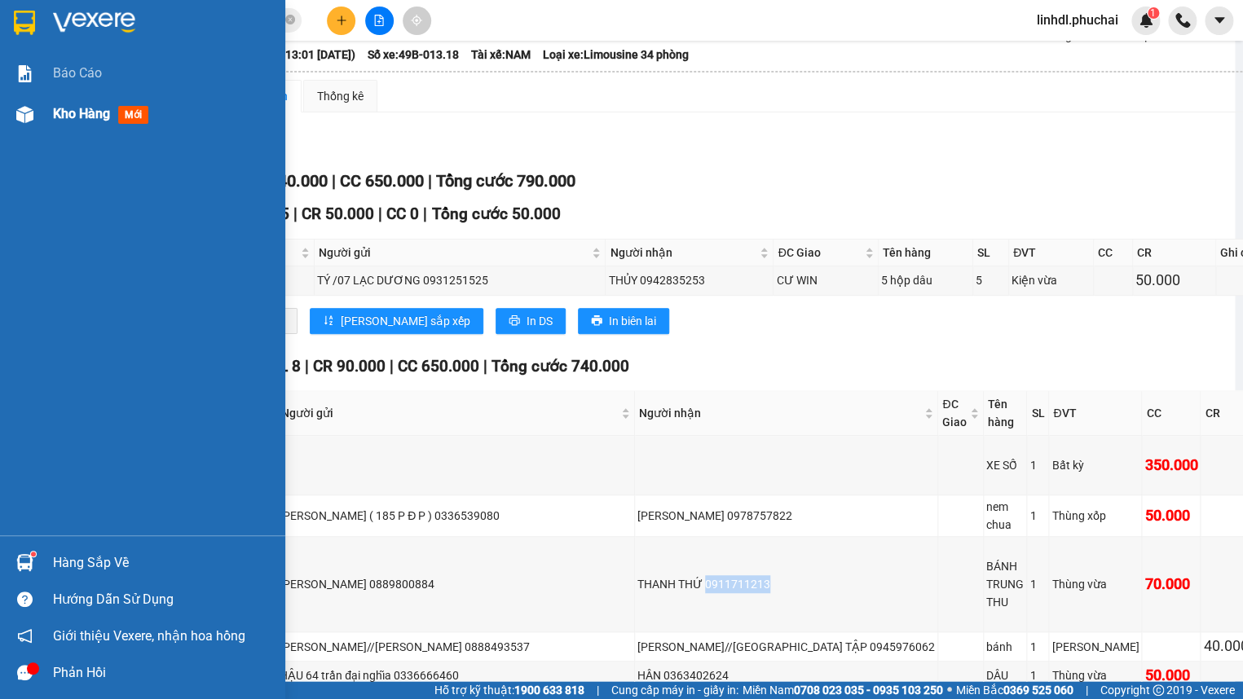
click at [68, 108] on span "Kho hàng" at bounding box center [81, 113] width 57 height 15
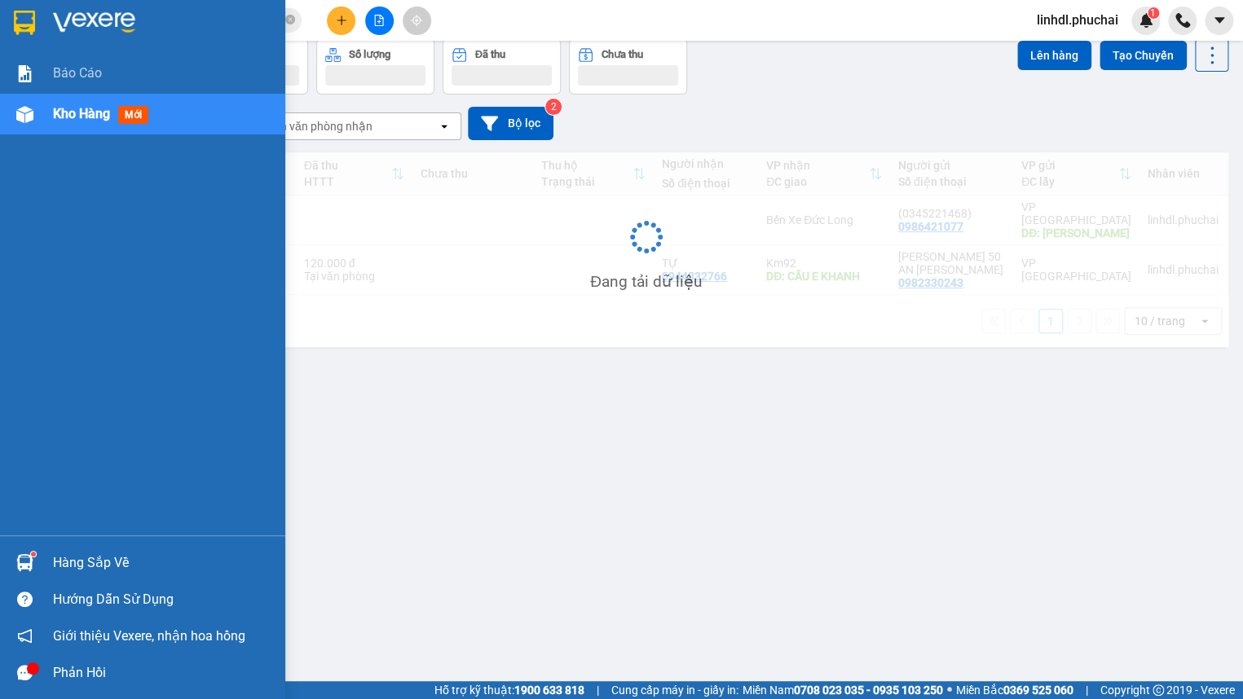
scroll to position [74, 0]
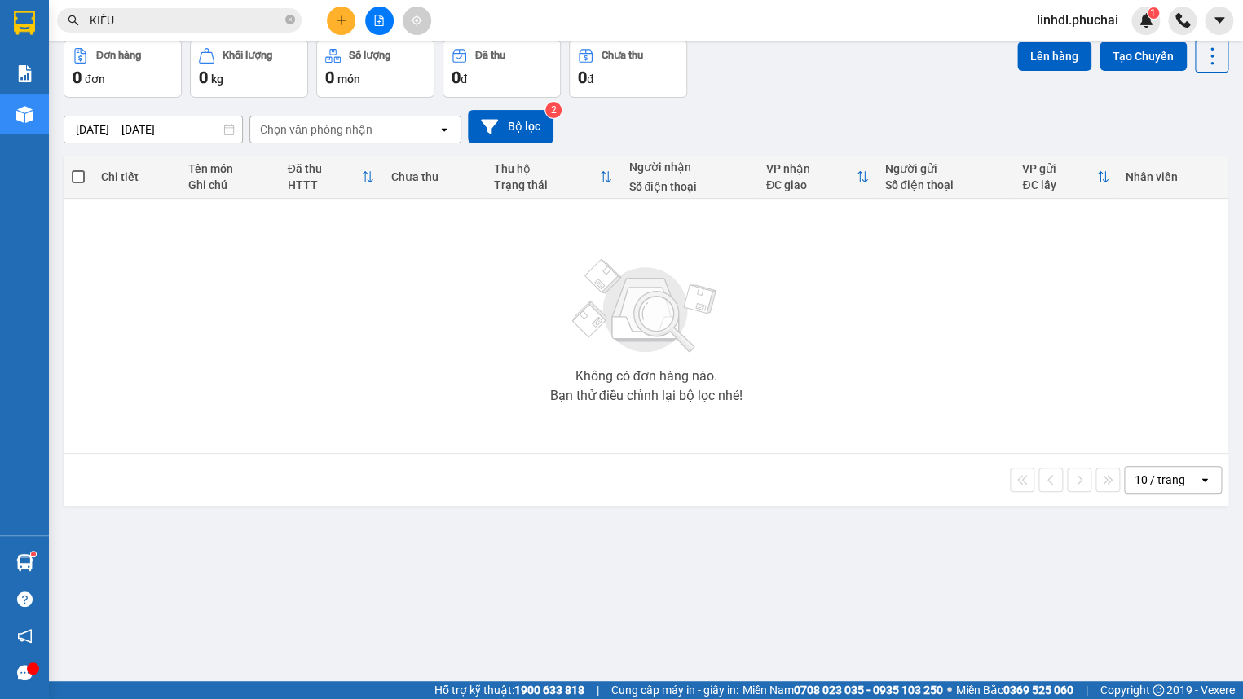
click at [382, 16] on icon "file-add" at bounding box center [378, 20] width 11 height 11
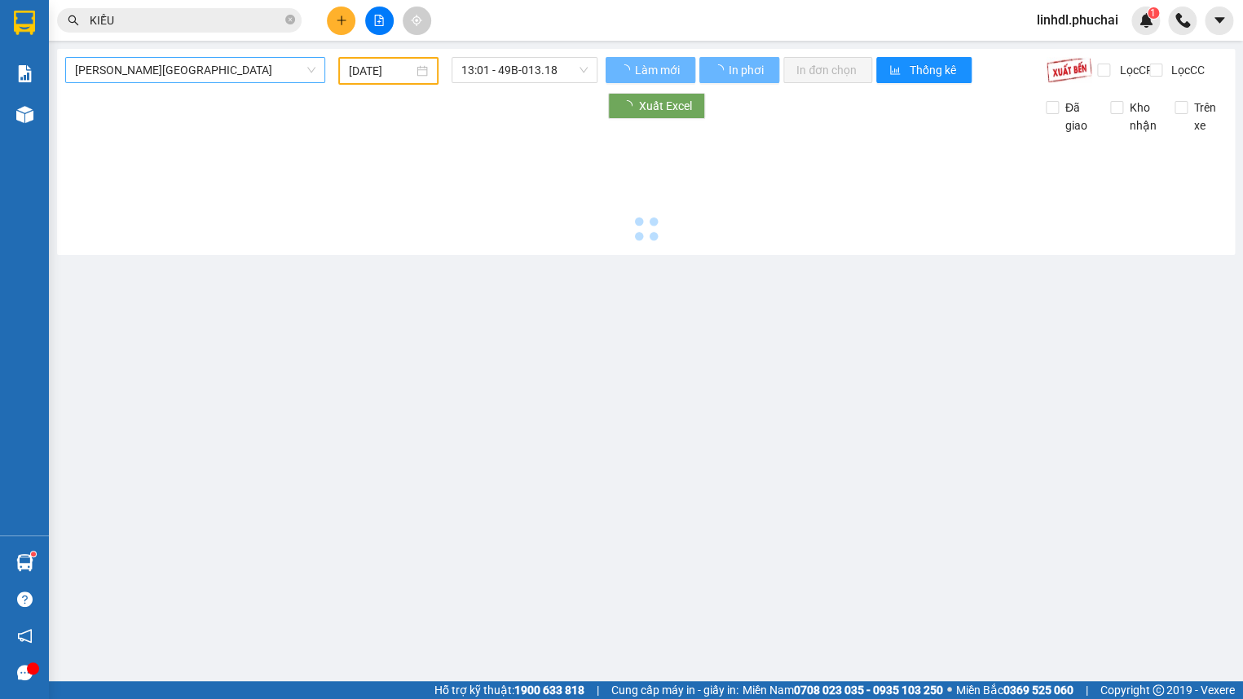
type input "[DATE]"
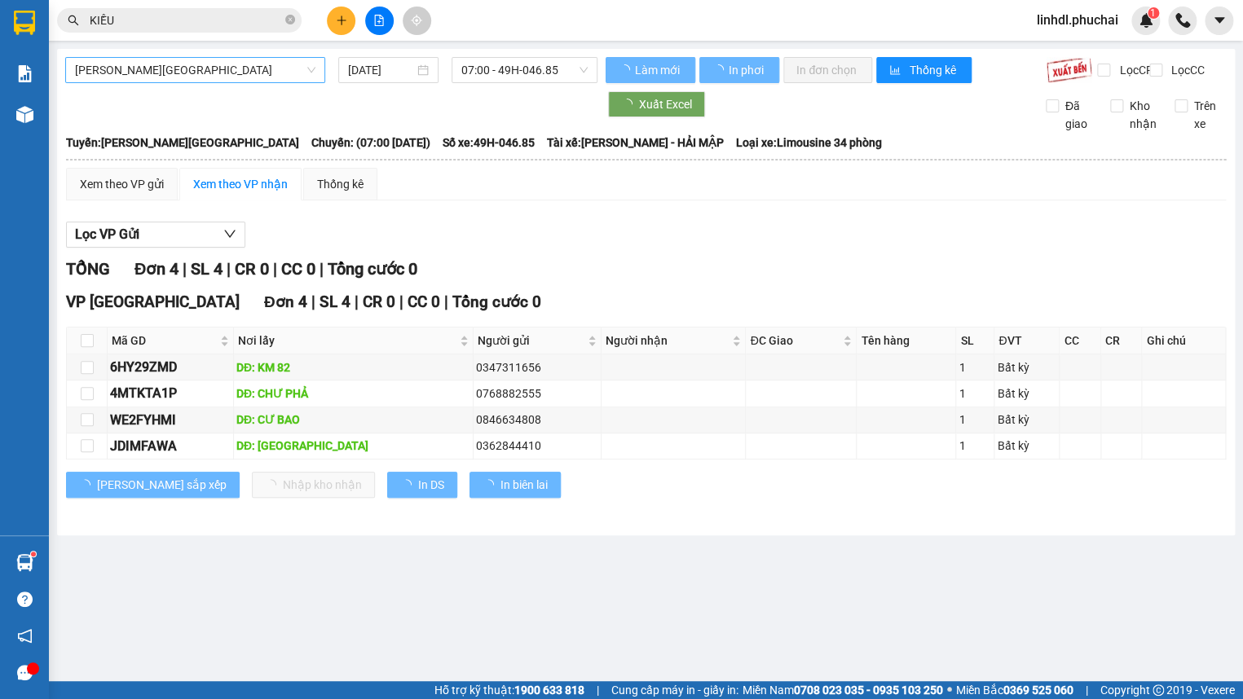
click at [148, 73] on span "[PERSON_NAME][GEOGRAPHIC_DATA]" at bounding box center [195, 70] width 240 height 24
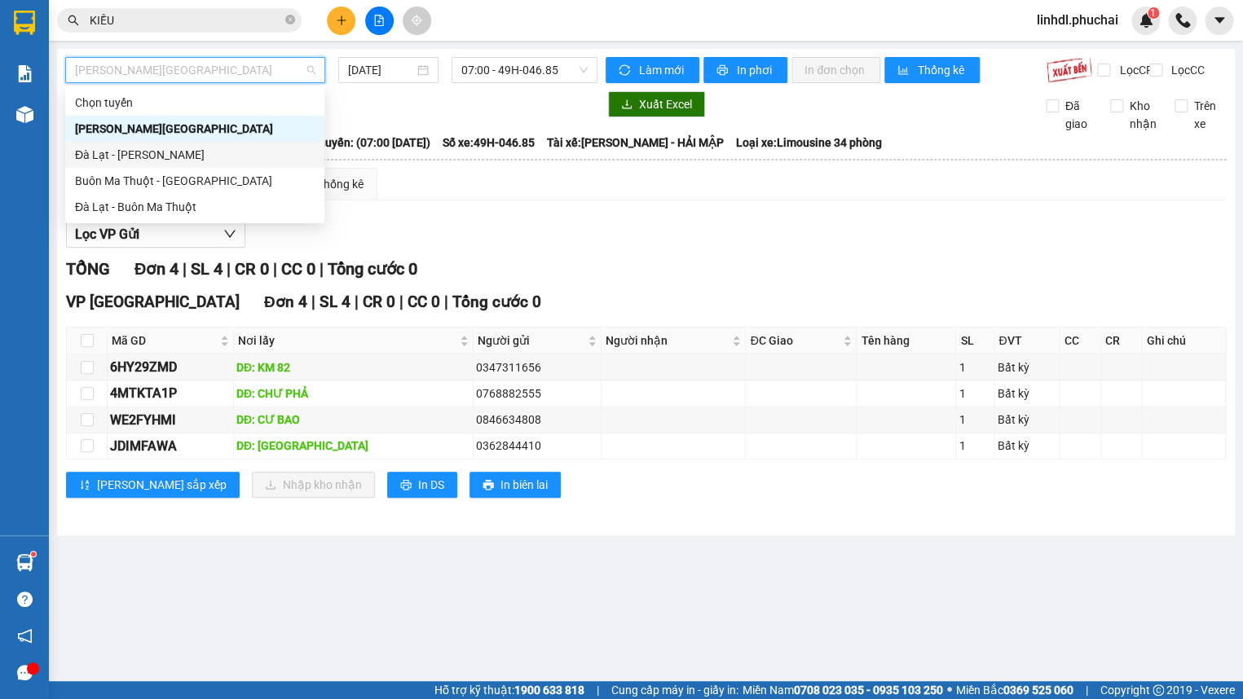
click at [148, 155] on div "Đà Lạt - [PERSON_NAME]" at bounding box center [195, 155] width 240 height 18
type input "[DATE]"
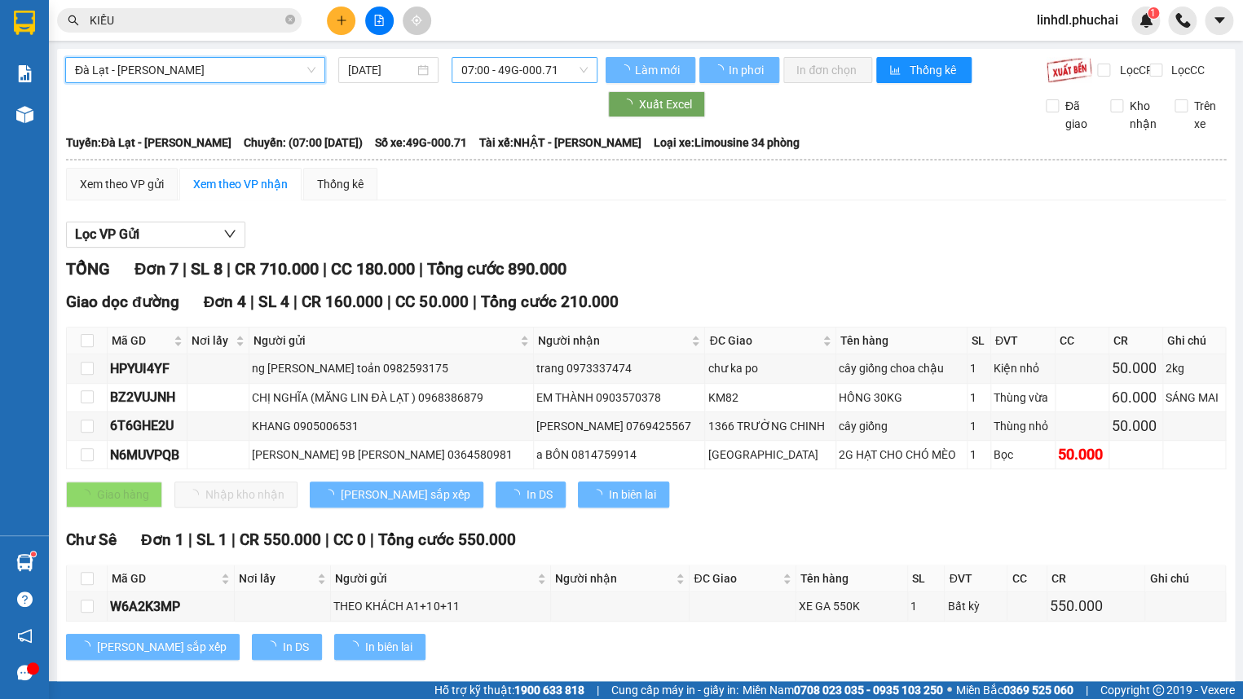
drag, startPoint x: 497, startPoint y: 77, endPoint x: 519, endPoint y: 77, distance: 22.0
click at [500, 77] on span "07:00 - 49G-000.71" at bounding box center [524, 70] width 126 height 24
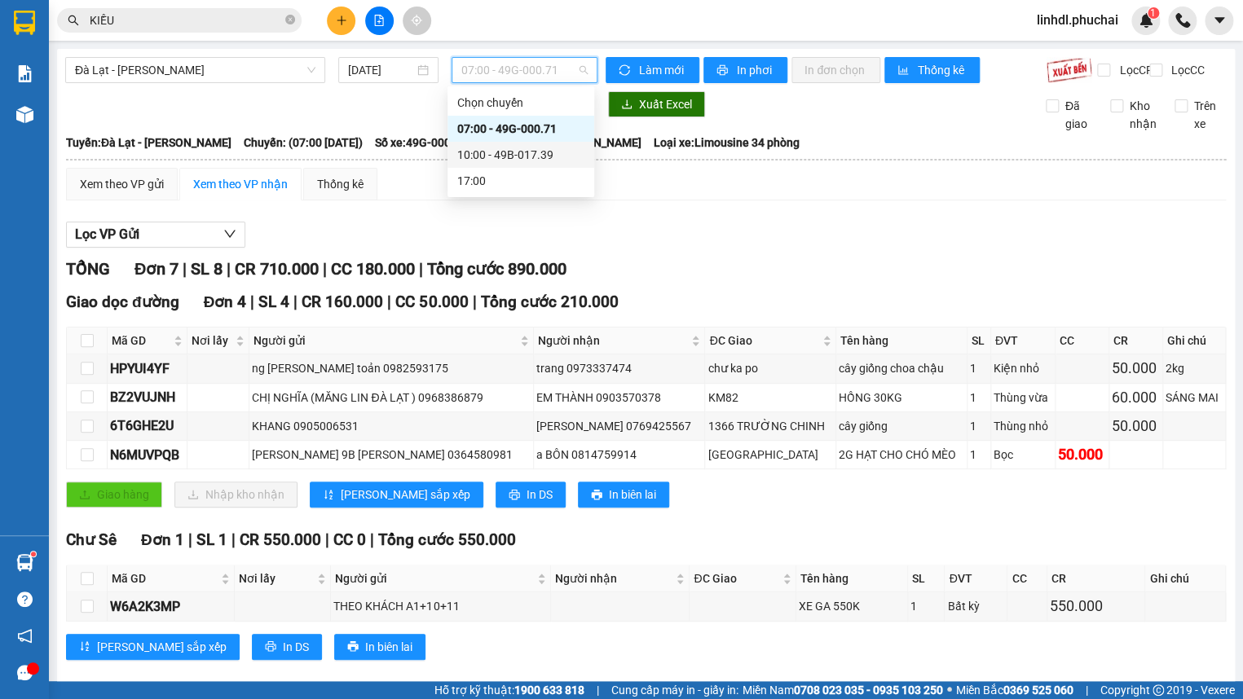
click at [517, 162] on div "10:00 - 49B-017.39" at bounding box center [520, 155] width 127 height 18
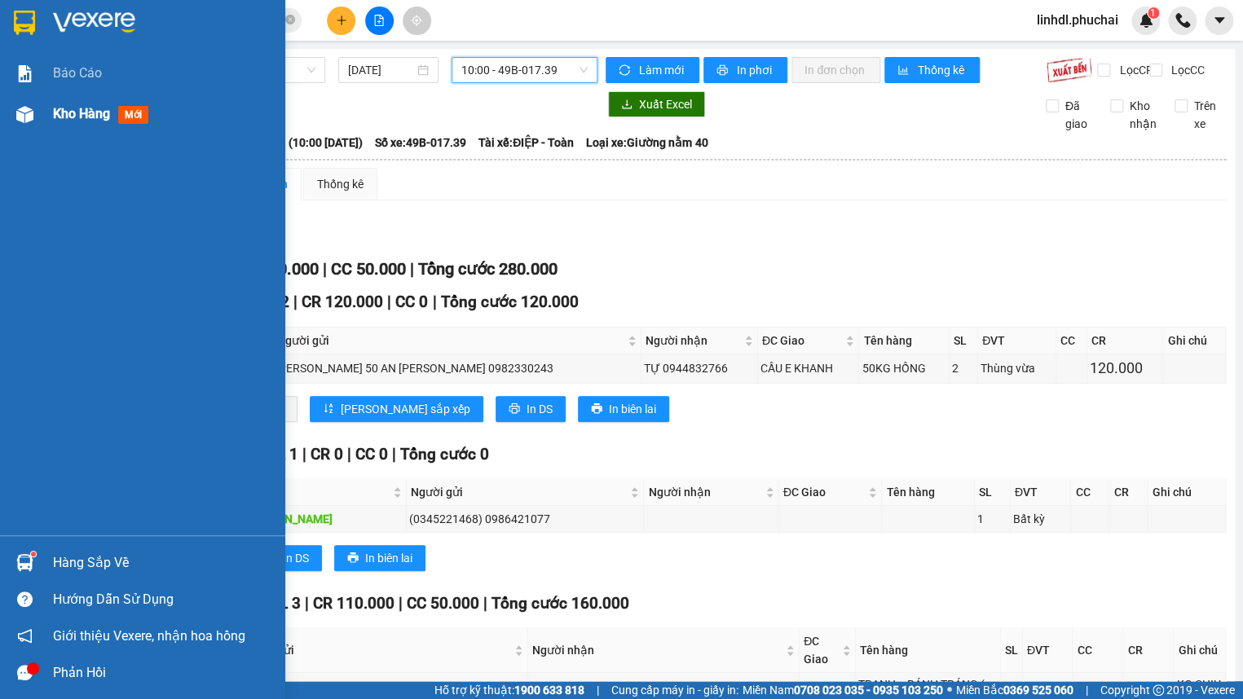
click at [33, 111] on div at bounding box center [25, 114] width 29 height 29
